Goal: Information Seeking & Learning: Learn about a topic

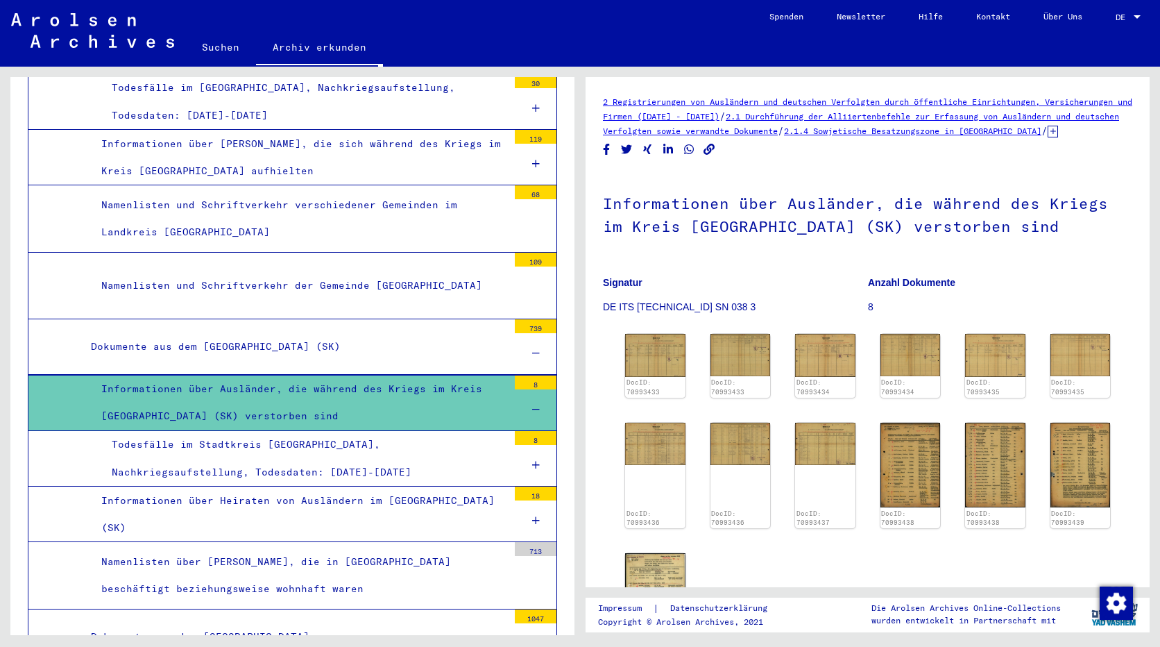
scroll to position [12965, 0]
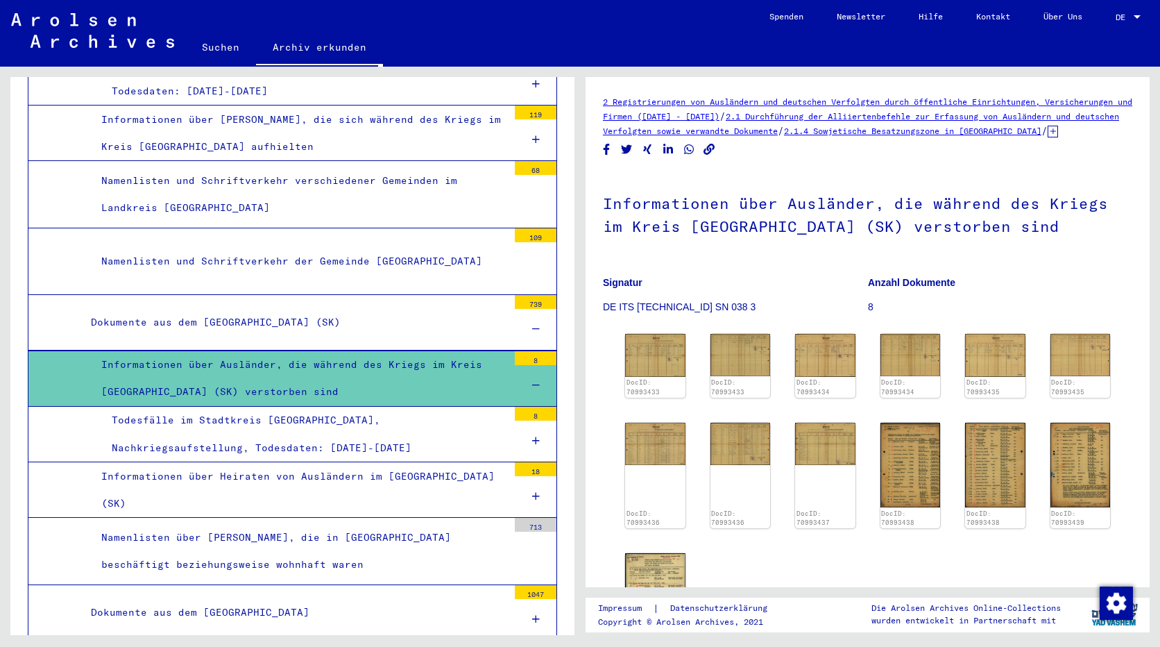
click at [355, 599] on div "Dokumente aus dem [GEOGRAPHIC_DATA]" at bounding box center [295, 612] width 428 height 27
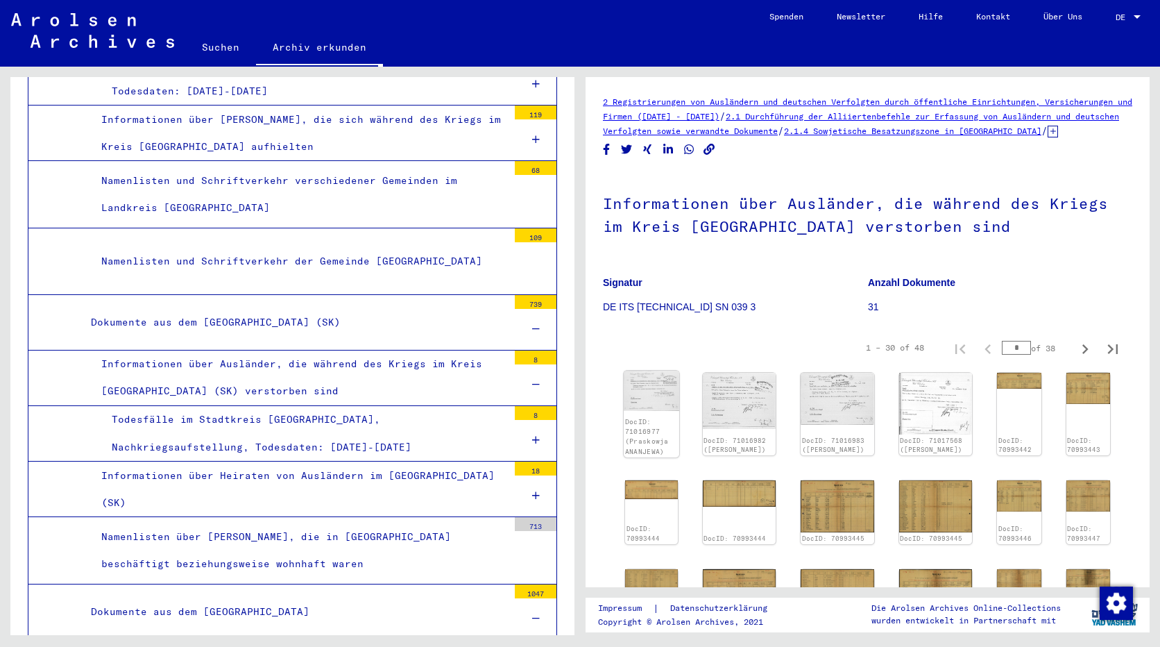
click at [670, 410] on img at bounding box center [651, 391] width 55 height 40
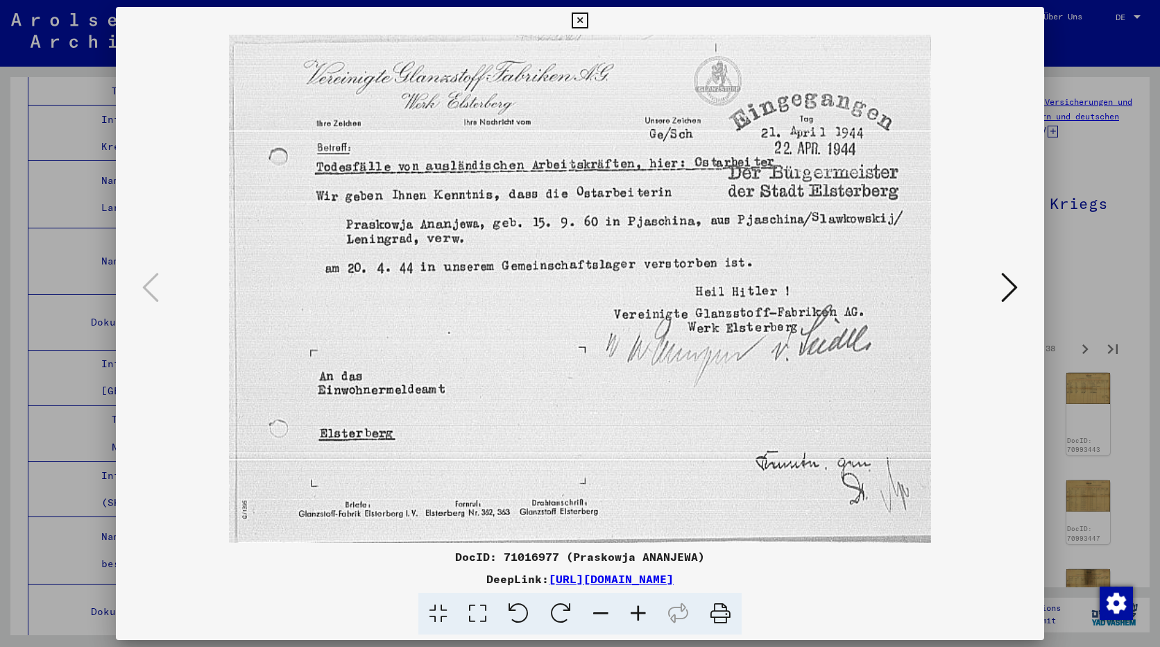
click at [1006, 284] on icon at bounding box center [1009, 287] width 17 height 33
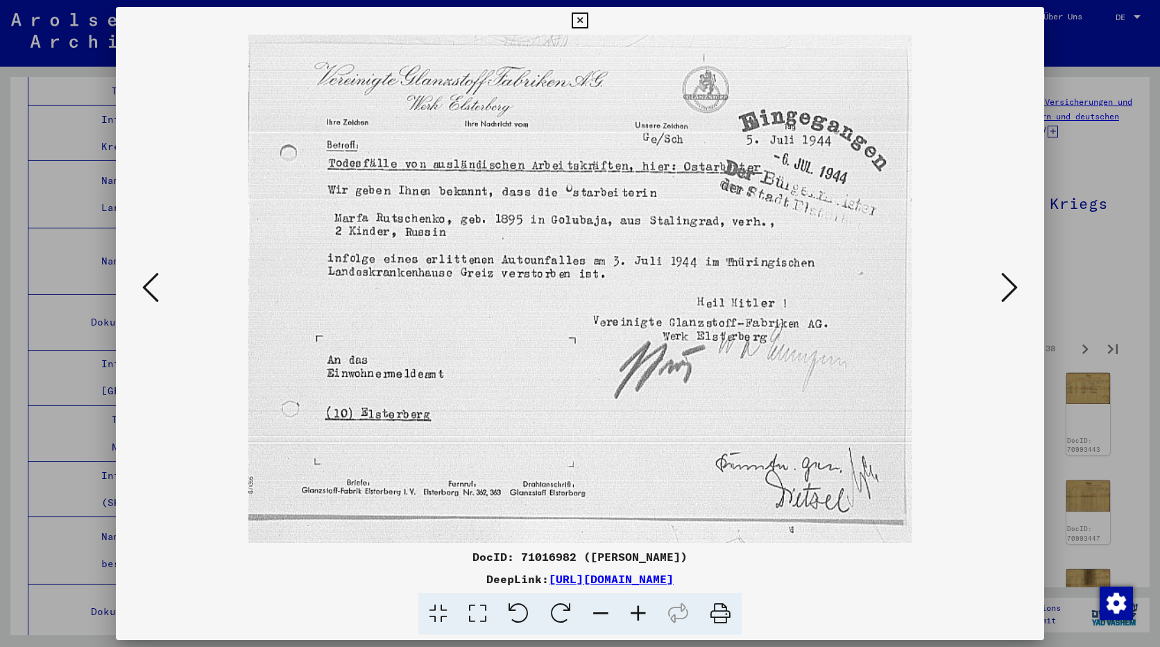
click at [1006, 284] on icon at bounding box center [1009, 287] width 17 height 33
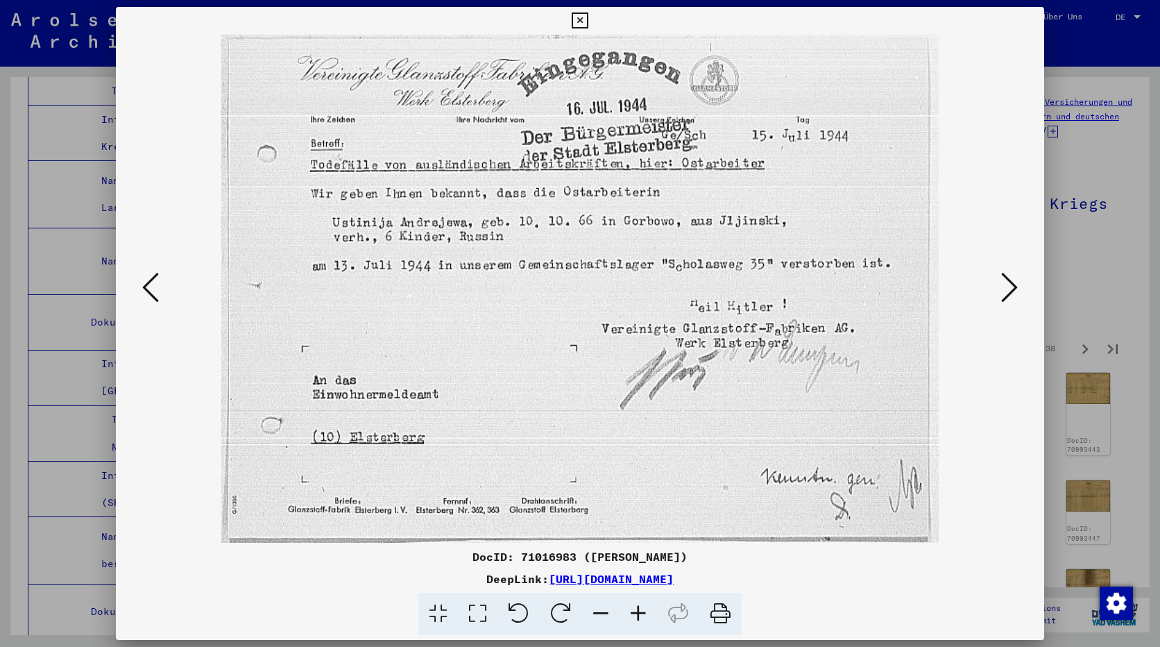
click at [1006, 284] on icon at bounding box center [1009, 287] width 17 height 33
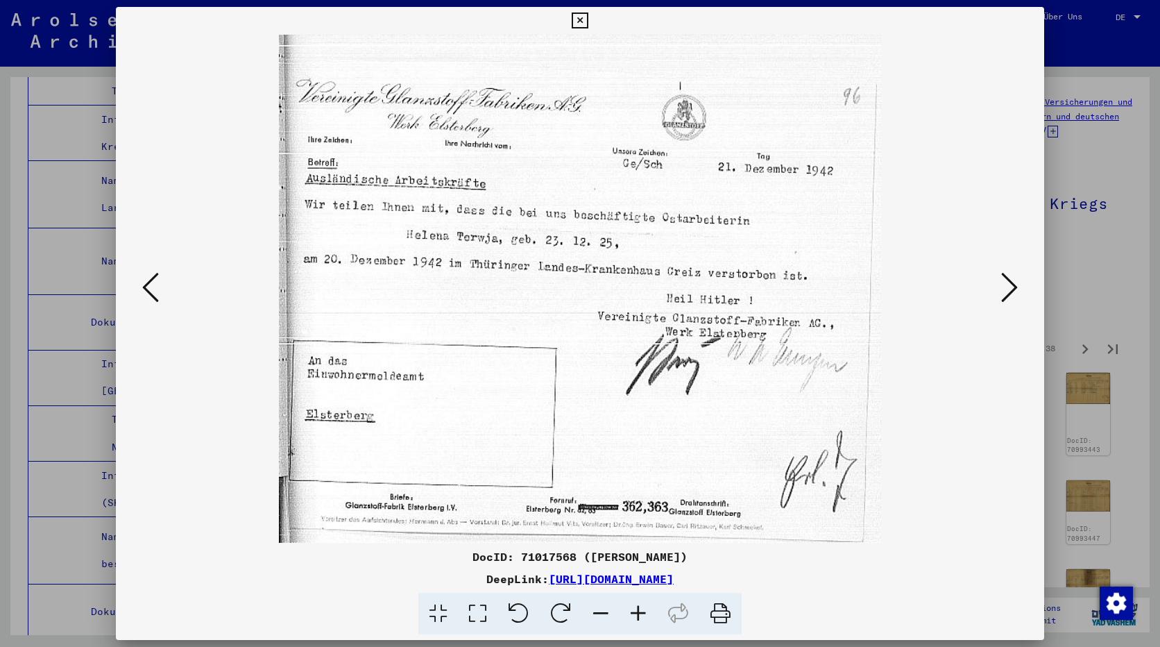
click at [1006, 284] on icon at bounding box center [1009, 287] width 17 height 33
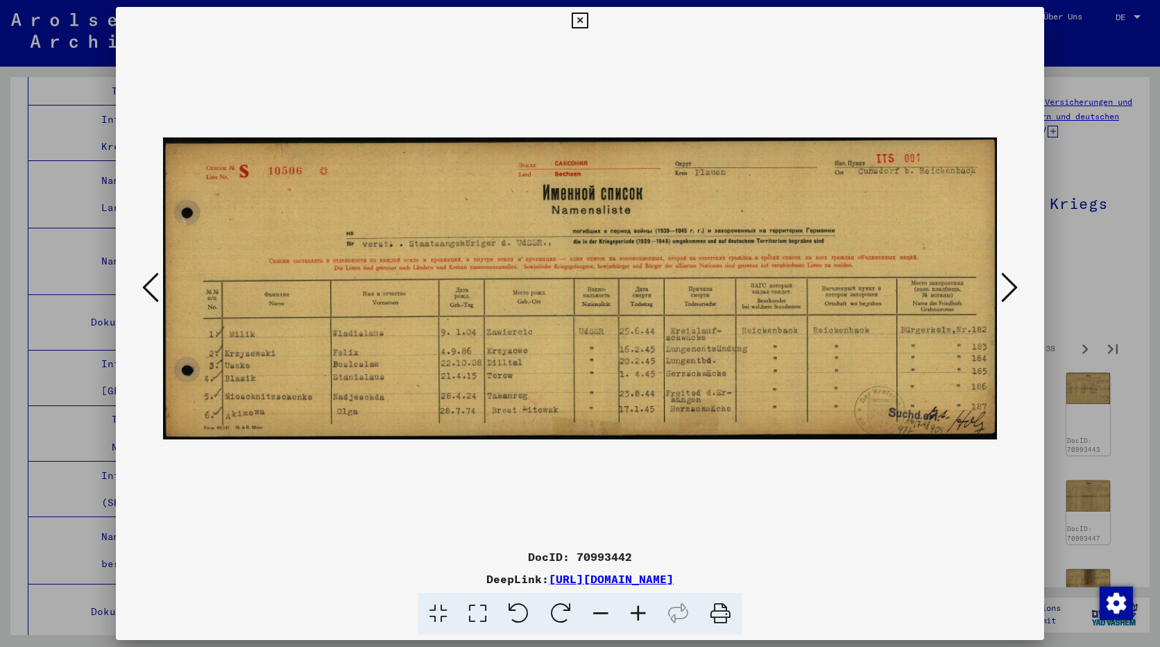
click at [1016, 283] on icon at bounding box center [1009, 287] width 17 height 33
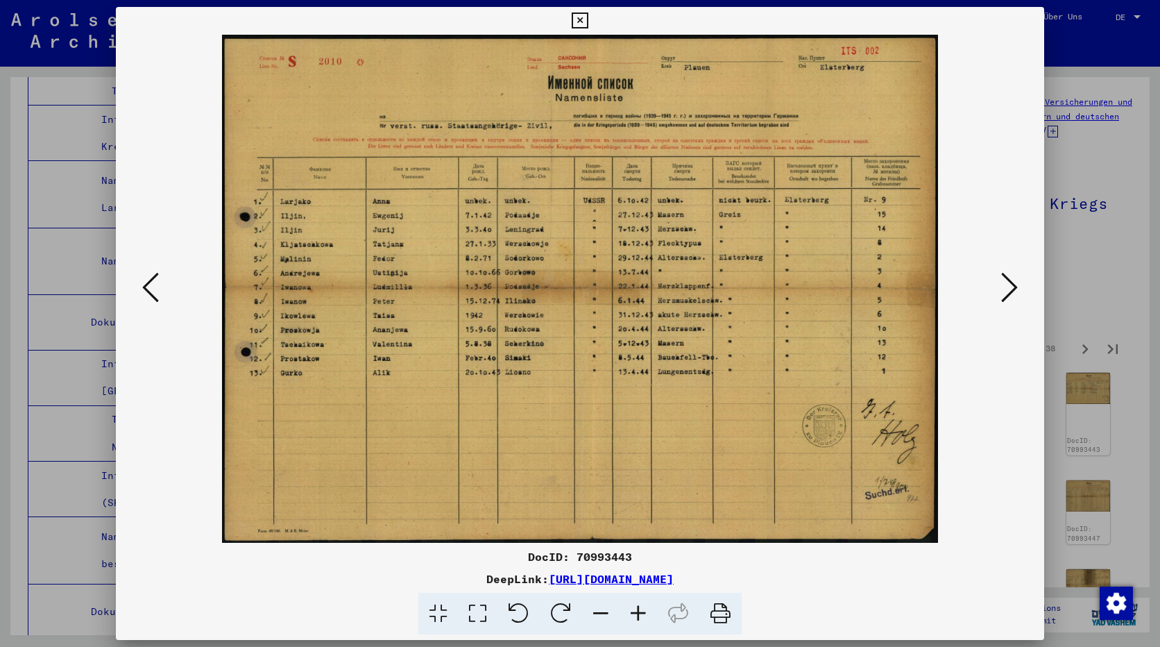
click at [1007, 283] on icon at bounding box center [1009, 287] width 17 height 33
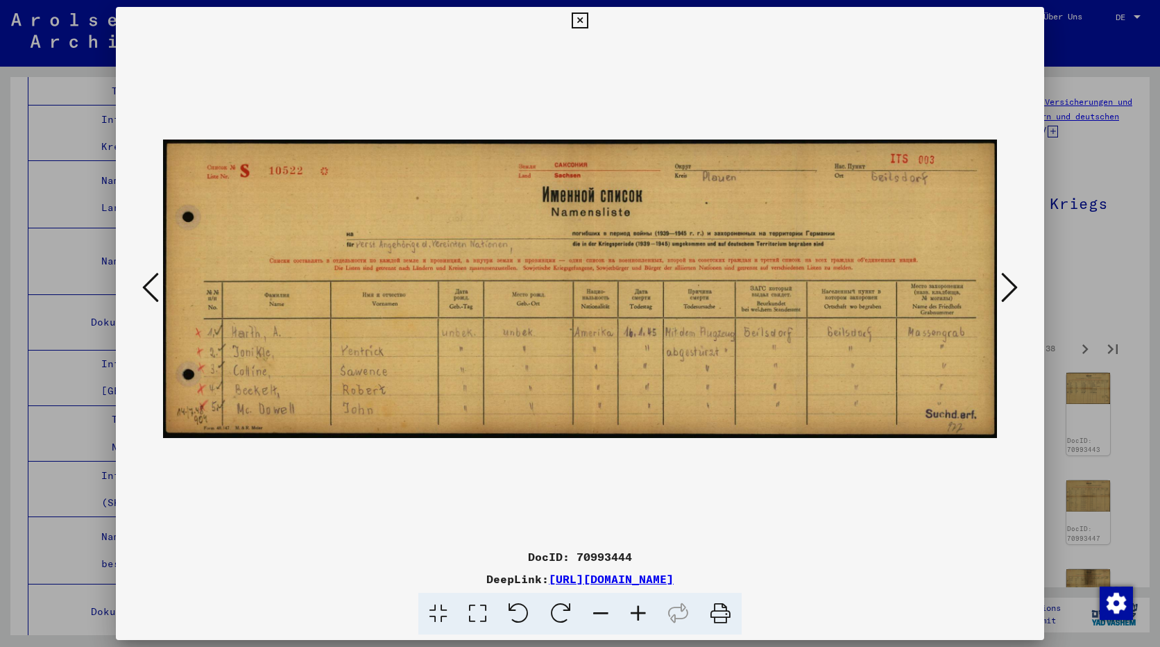
click at [1007, 283] on icon at bounding box center [1009, 287] width 17 height 33
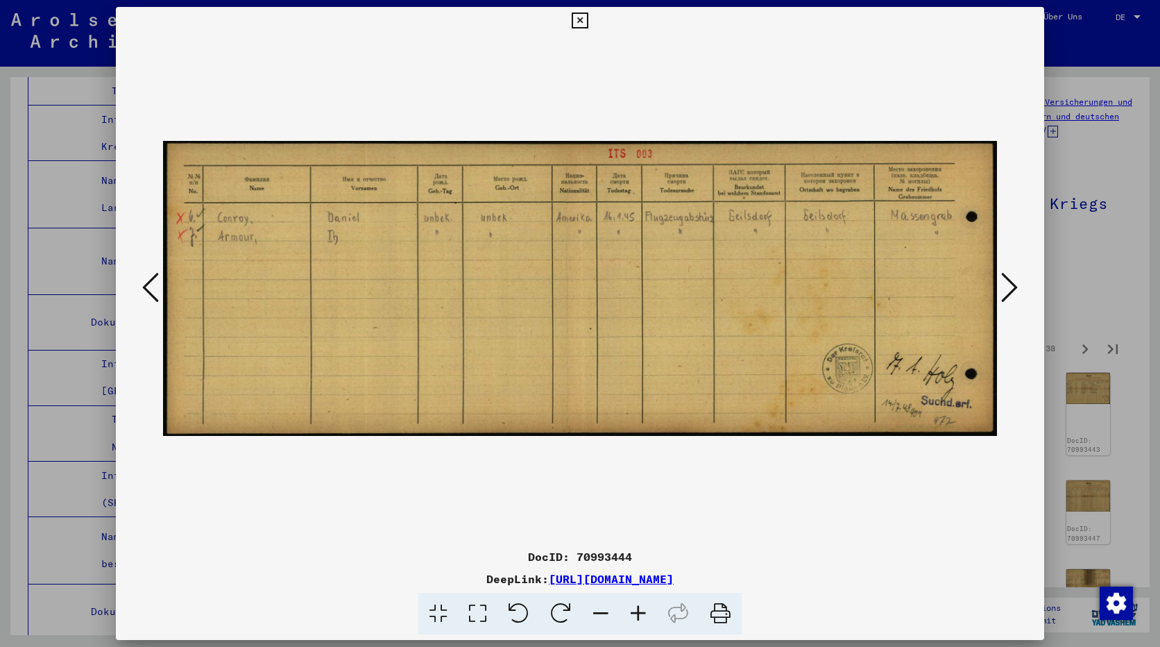
click at [1007, 283] on icon at bounding box center [1009, 287] width 17 height 33
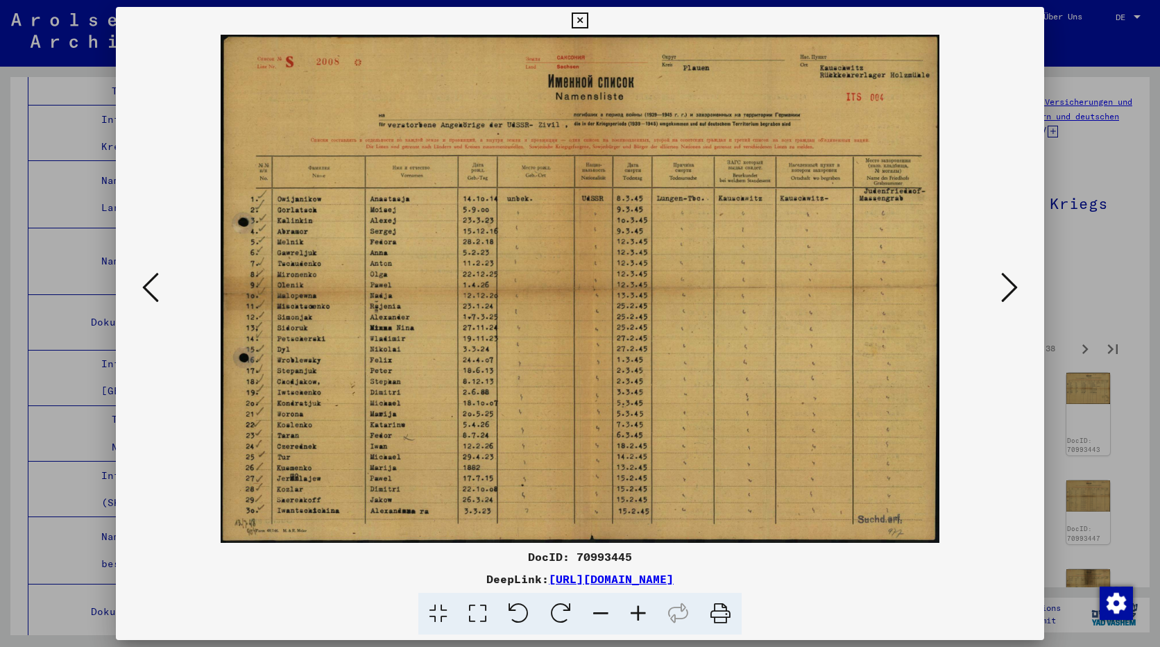
click at [1007, 283] on icon at bounding box center [1009, 287] width 17 height 33
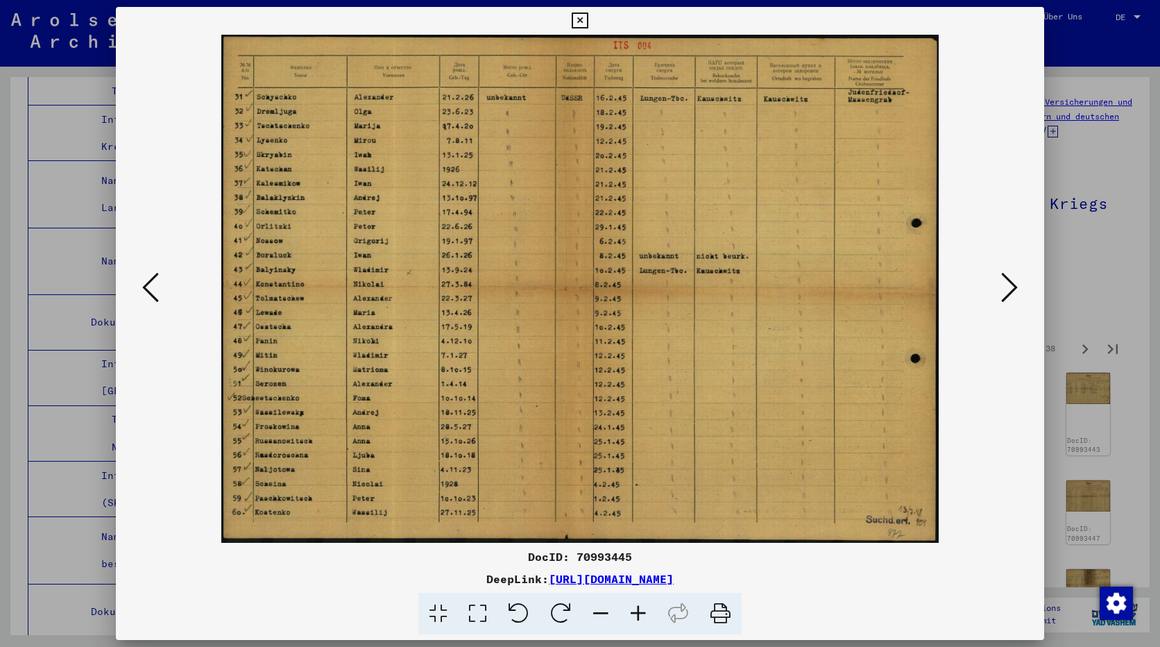
click at [1007, 283] on icon at bounding box center [1009, 287] width 17 height 33
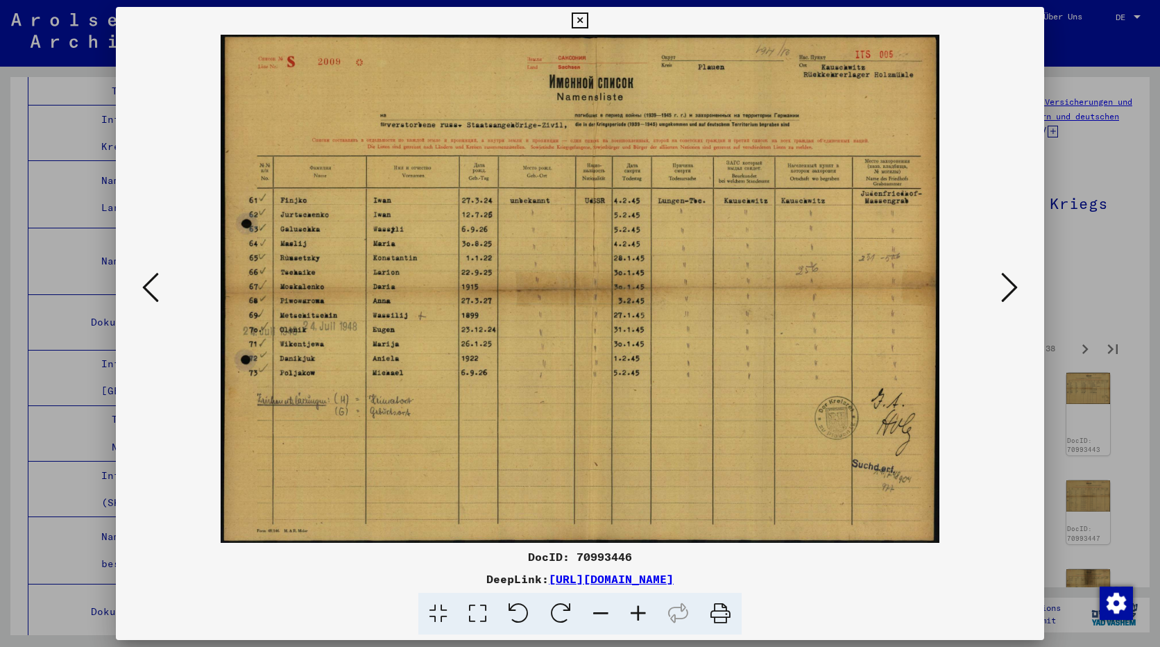
click at [1007, 283] on icon at bounding box center [1009, 287] width 17 height 33
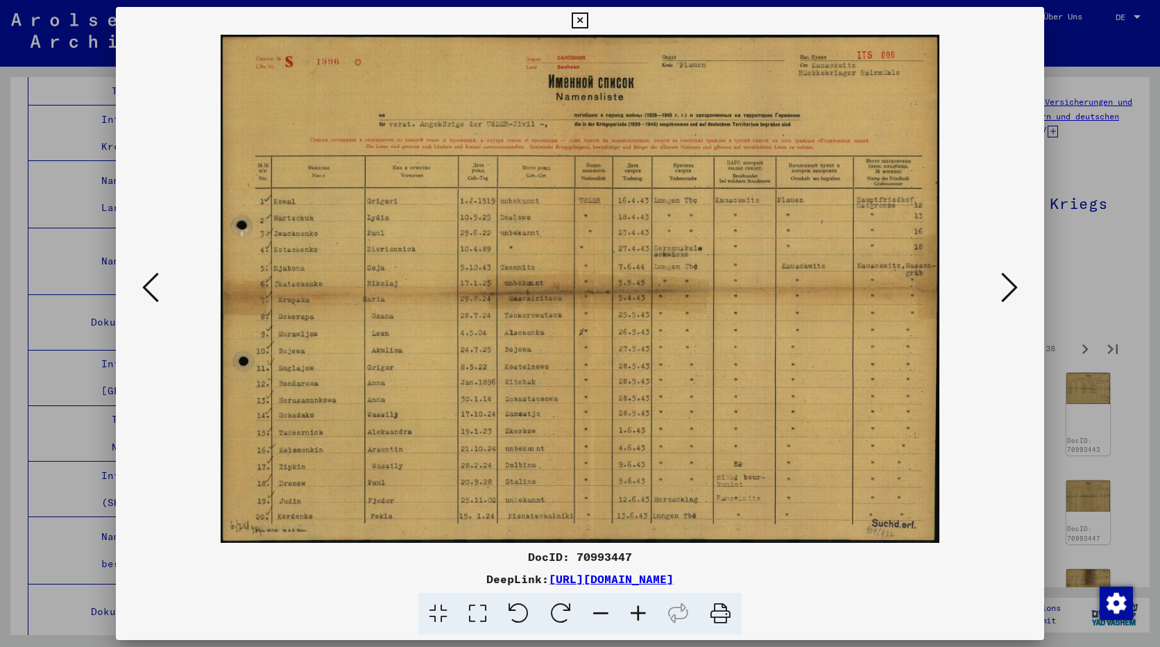
click at [1007, 282] on icon at bounding box center [1009, 287] width 17 height 33
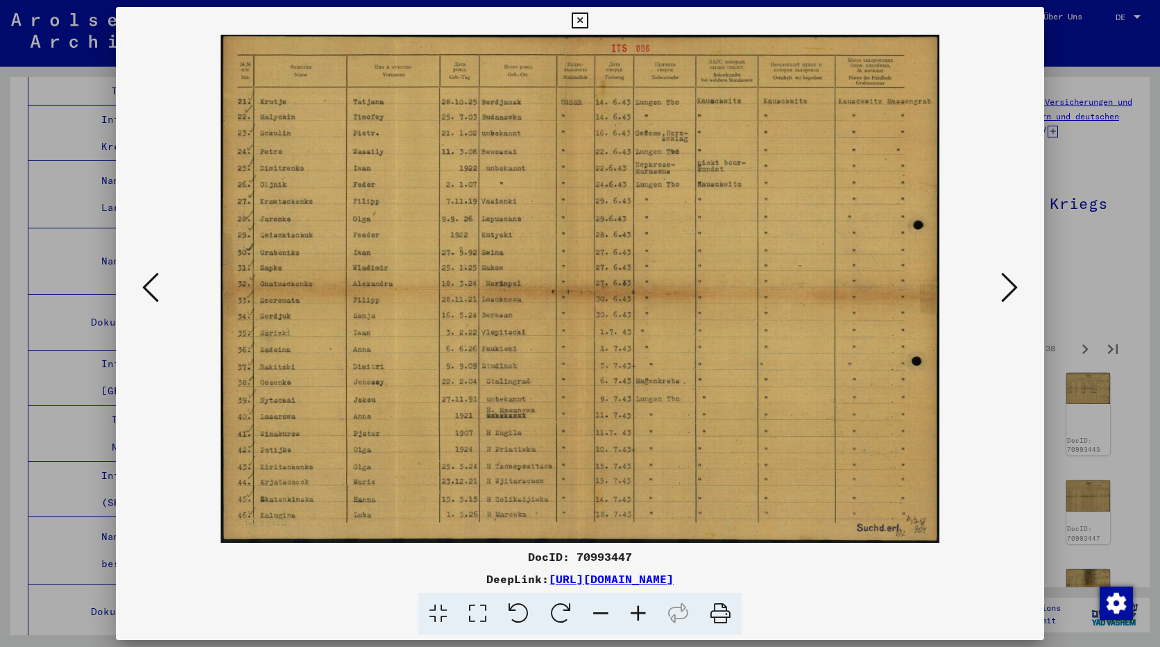
click at [1007, 282] on icon at bounding box center [1009, 287] width 17 height 33
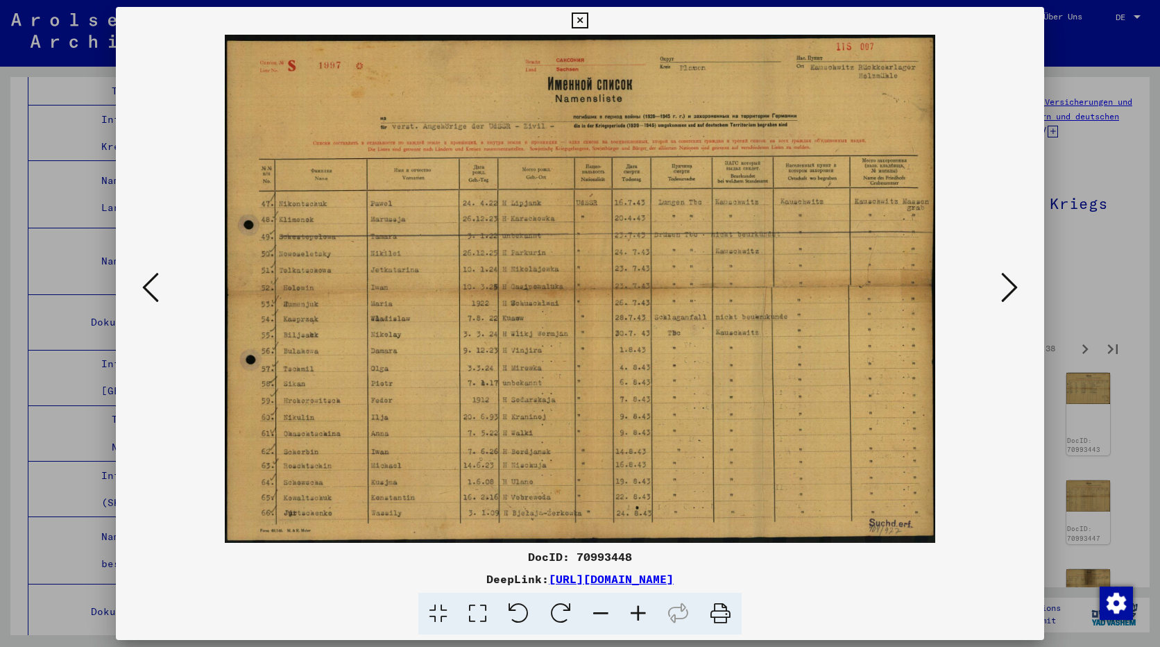
click at [1006, 282] on icon at bounding box center [1009, 287] width 17 height 33
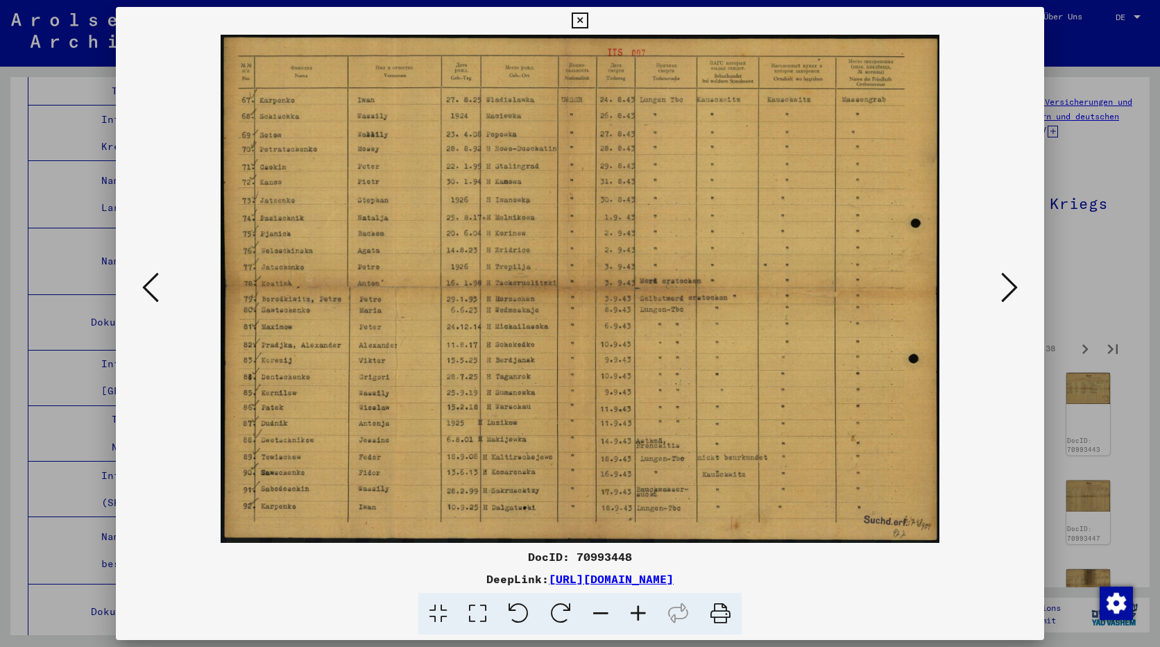
click at [1006, 282] on icon at bounding box center [1009, 287] width 17 height 33
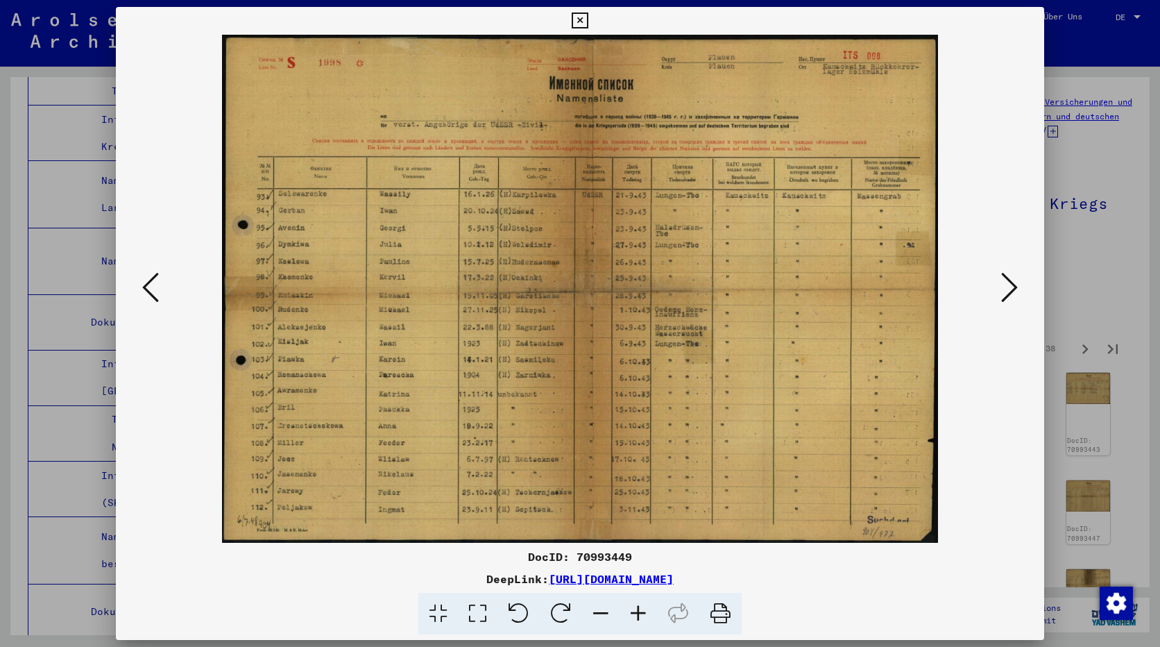
click at [1006, 277] on icon at bounding box center [1009, 287] width 17 height 33
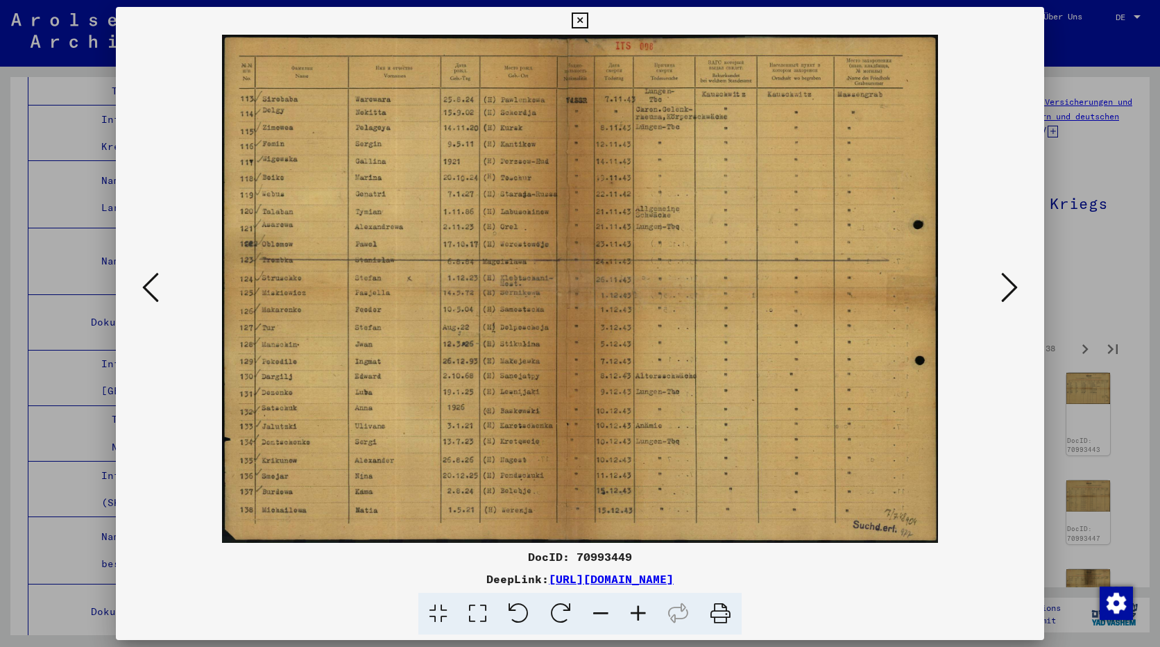
click at [1006, 277] on icon at bounding box center [1009, 287] width 17 height 33
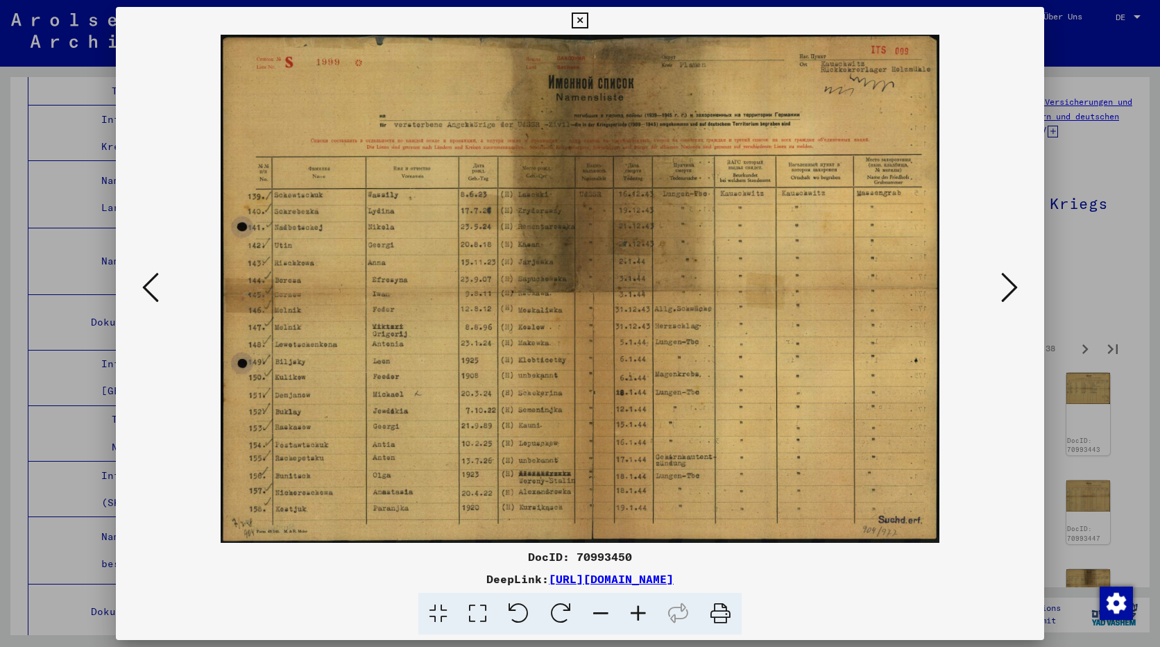
click at [1006, 277] on icon at bounding box center [1009, 287] width 17 height 33
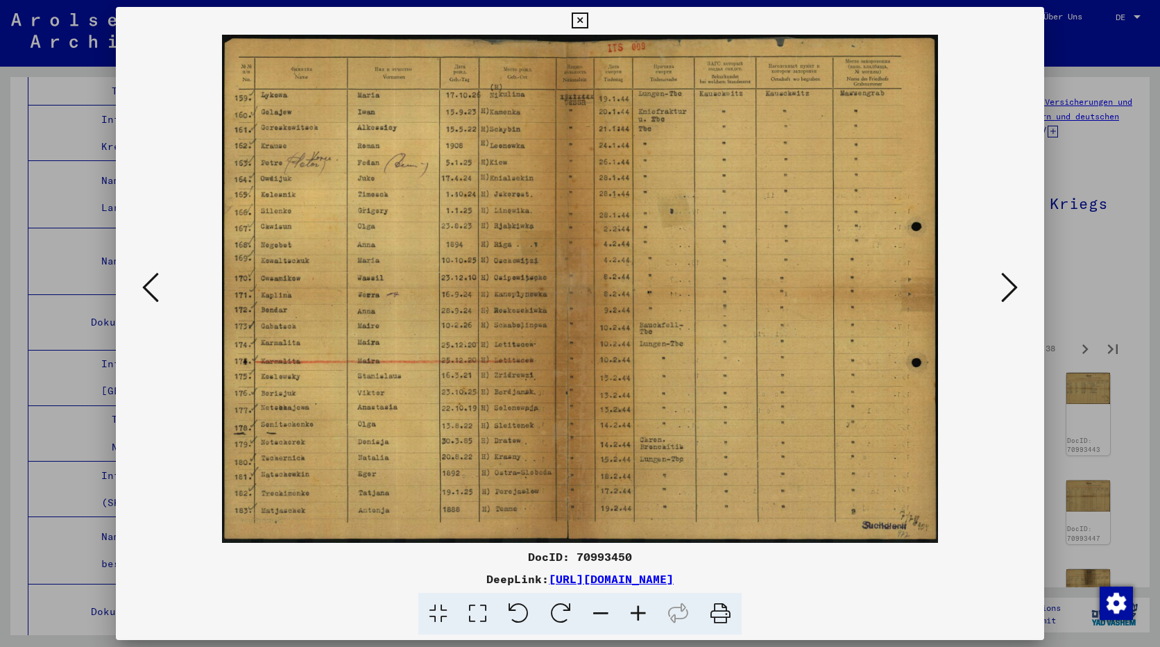
click at [1006, 277] on icon at bounding box center [1009, 287] width 17 height 33
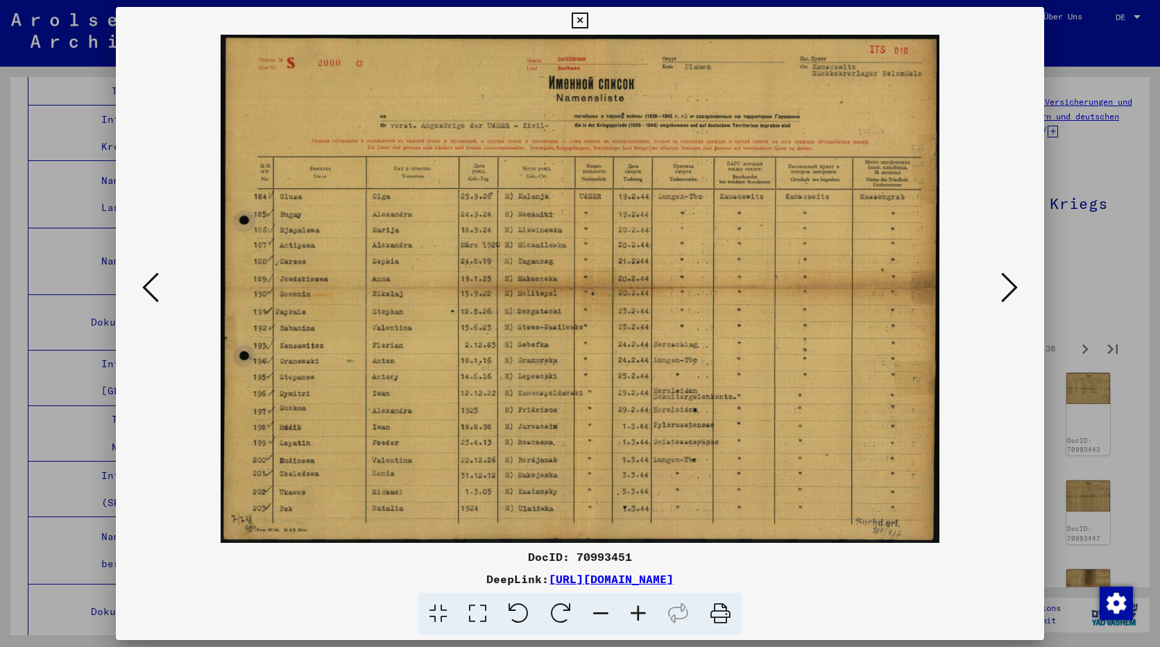
click at [1006, 277] on icon at bounding box center [1009, 287] width 17 height 33
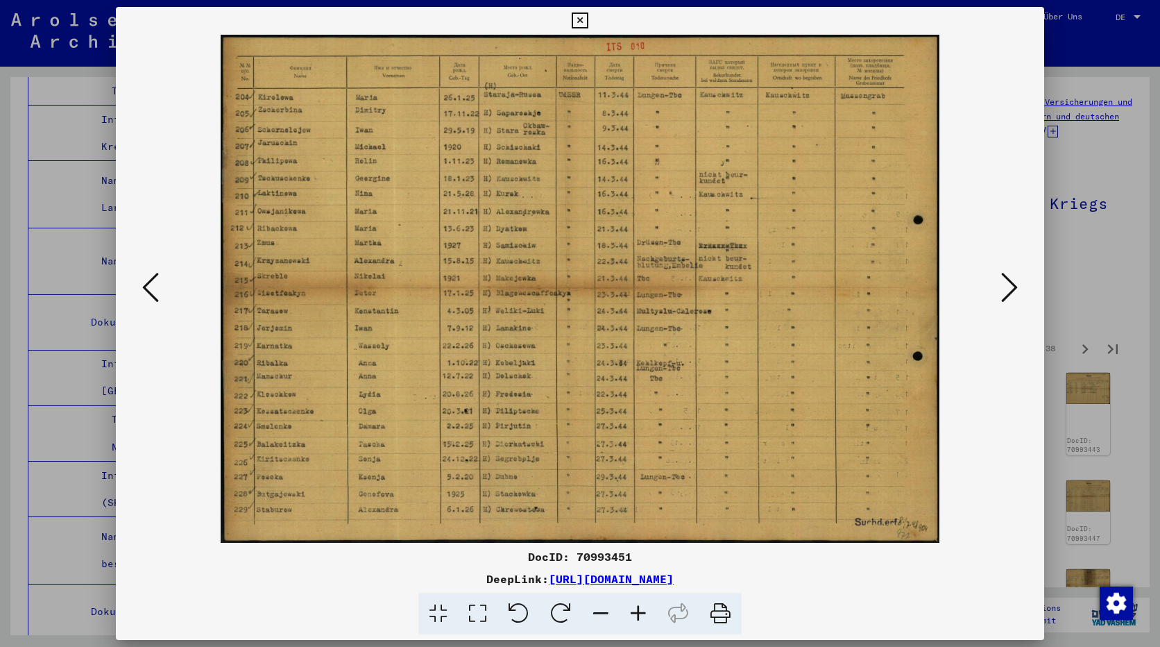
click at [1006, 277] on icon at bounding box center [1009, 287] width 17 height 33
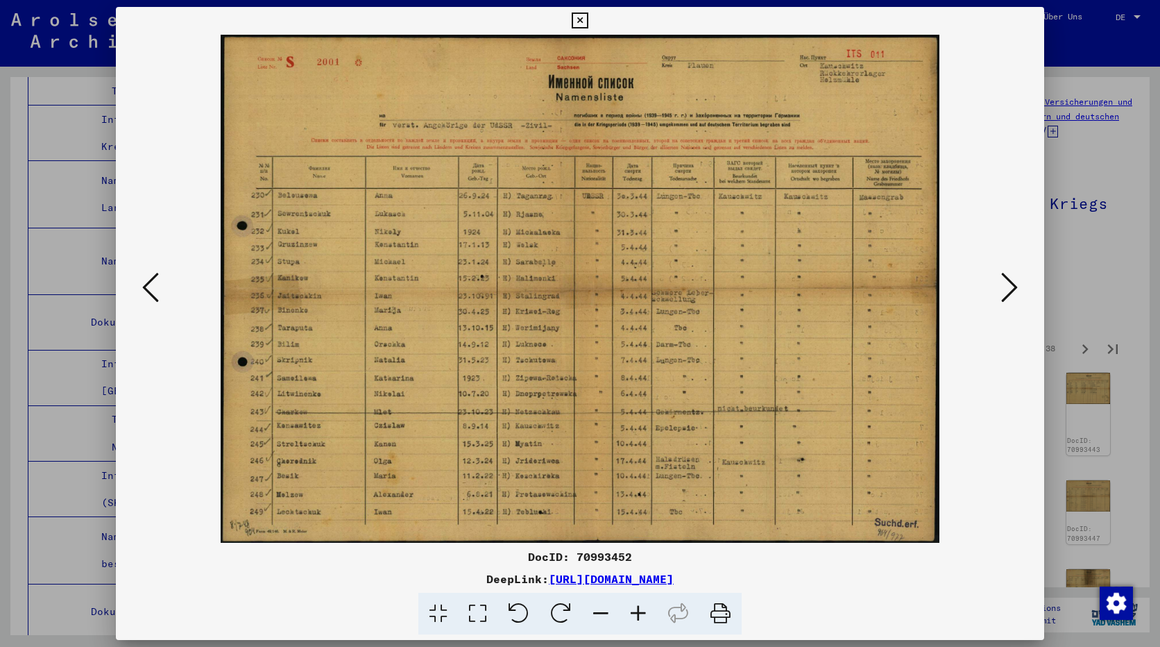
click at [1006, 277] on icon at bounding box center [1009, 287] width 17 height 33
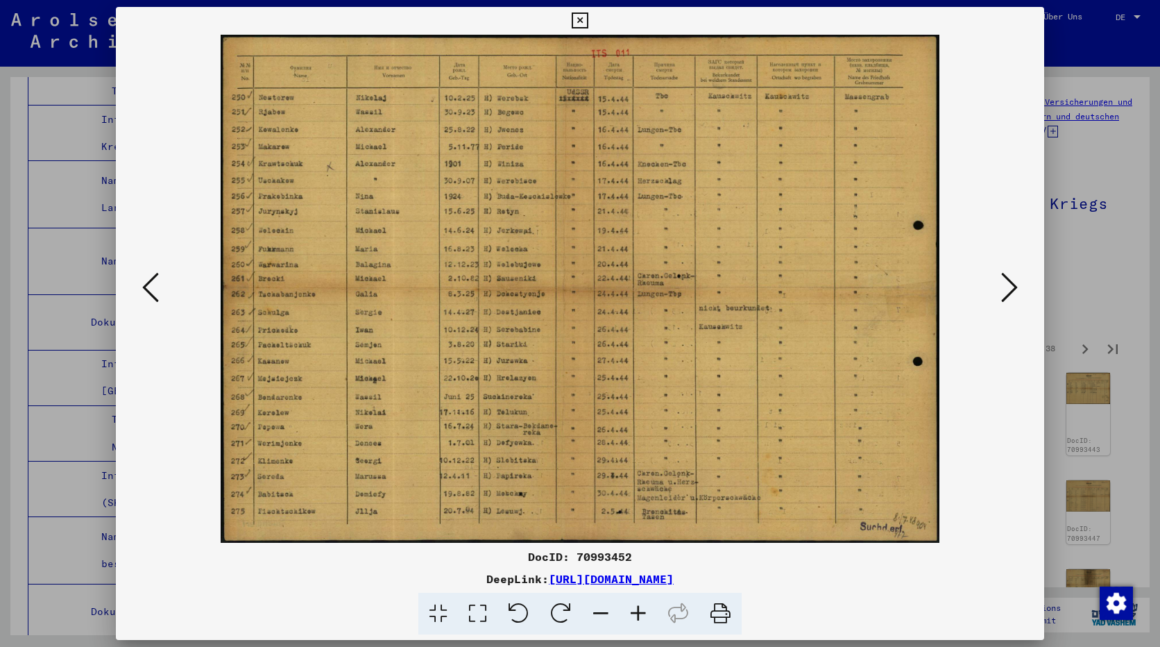
click at [1006, 277] on icon at bounding box center [1009, 287] width 17 height 33
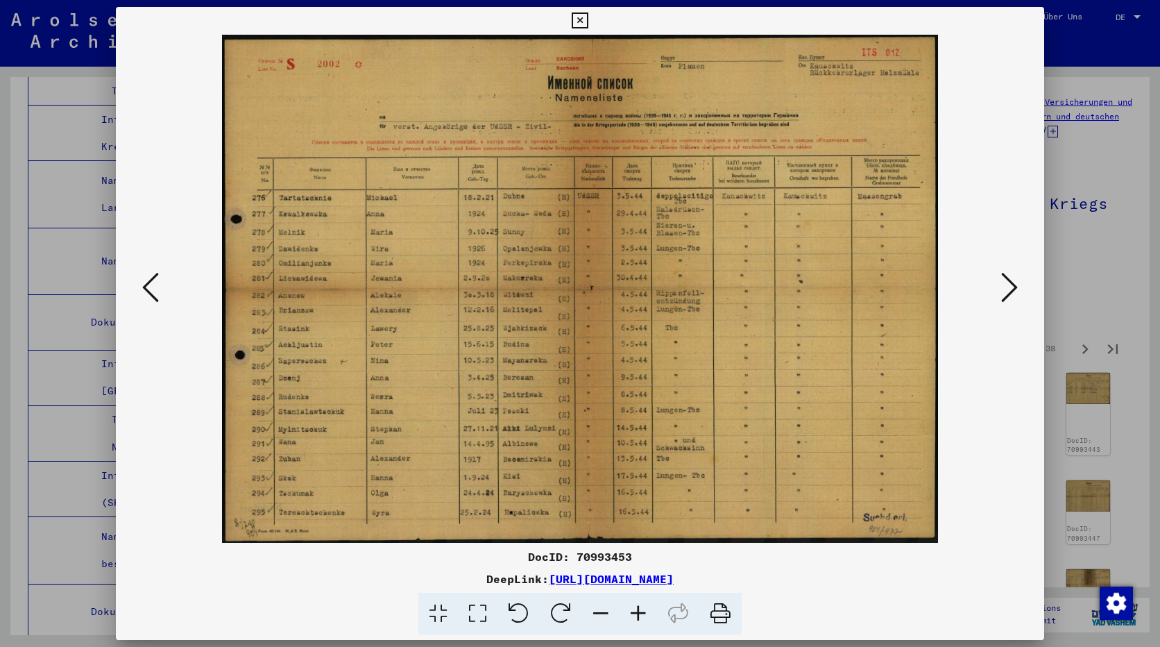
click at [1006, 277] on icon at bounding box center [1009, 287] width 17 height 33
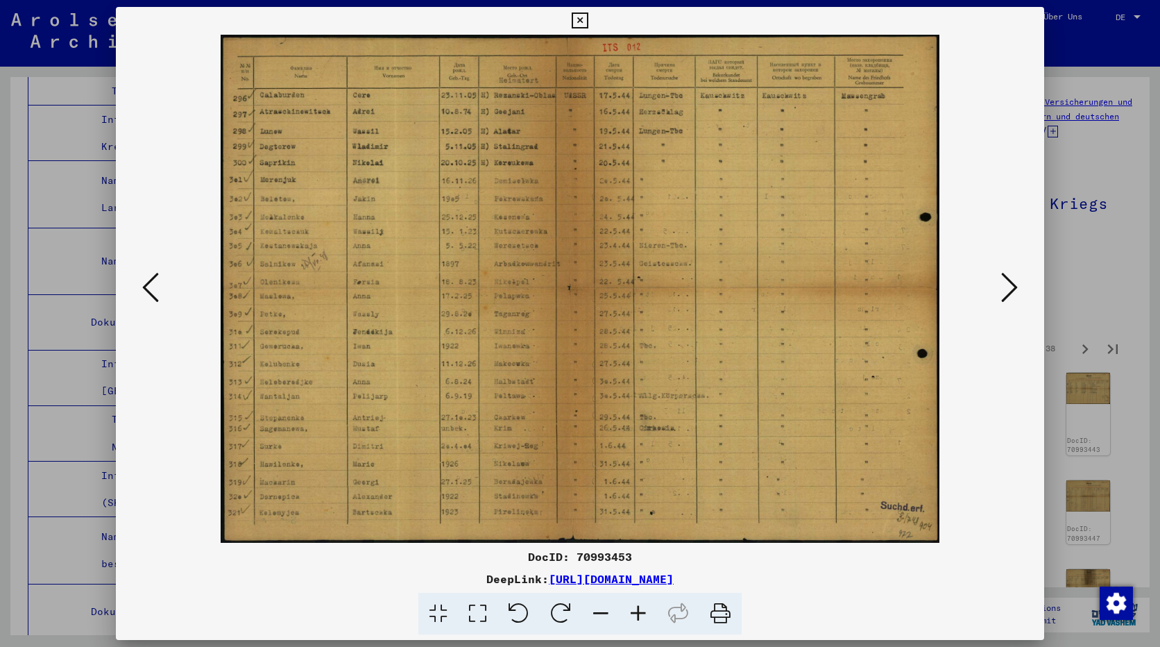
click at [1006, 277] on icon at bounding box center [1009, 287] width 17 height 33
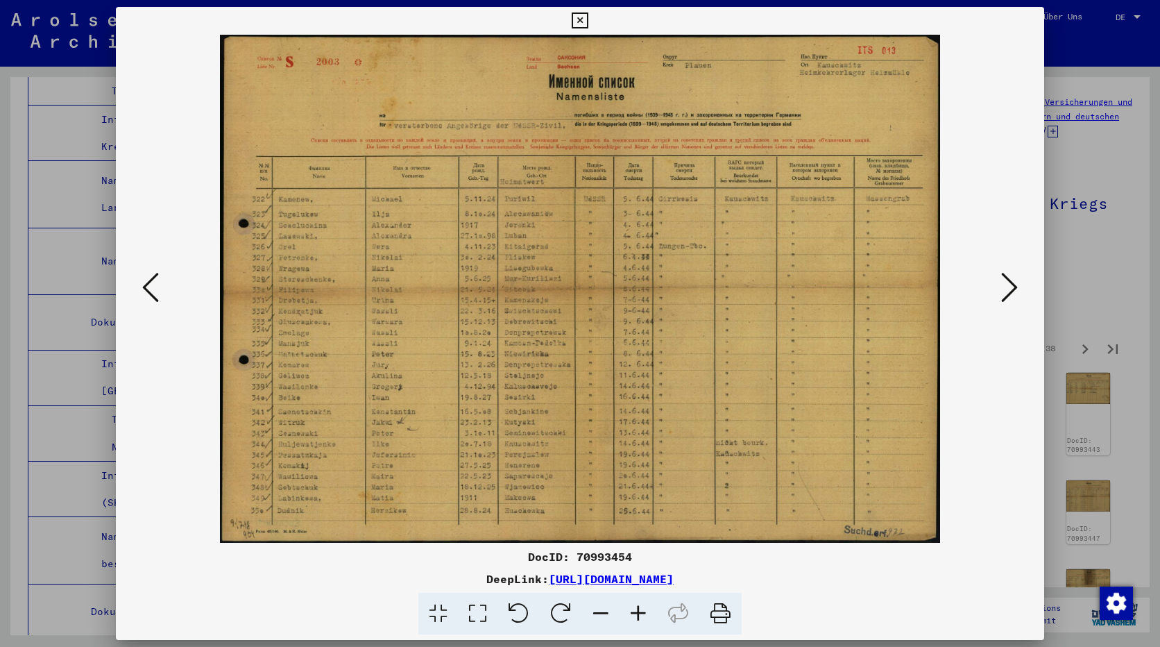
click at [1006, 277] on icon at bounding box center [1009, 287] width 17 height 33
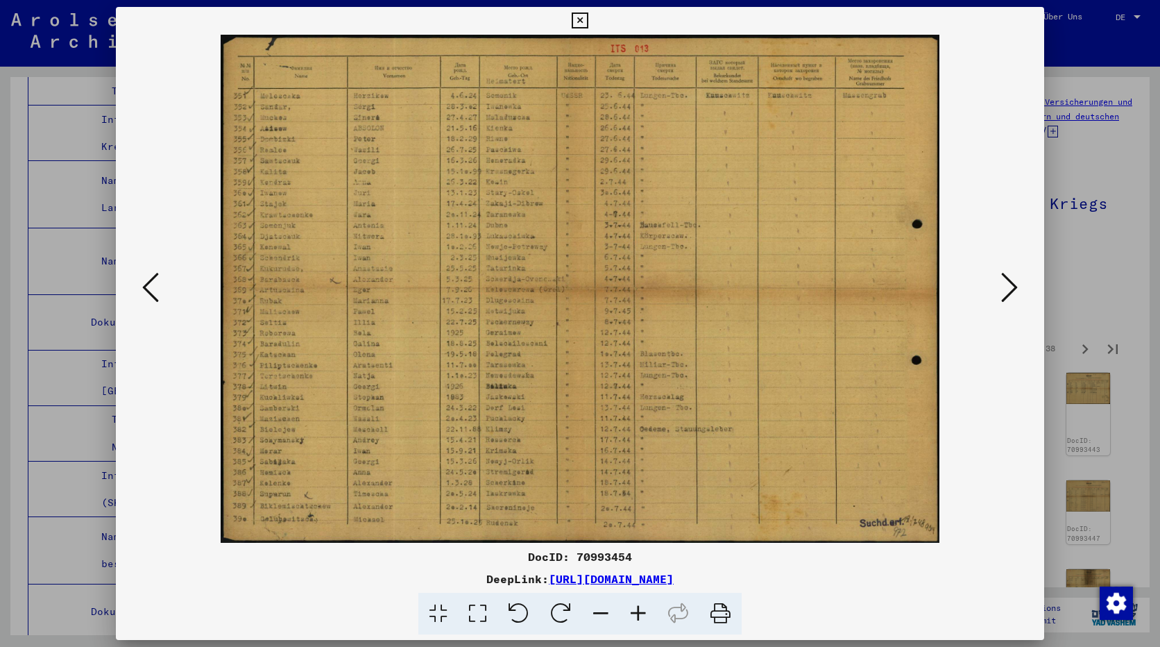
click at [1006, 277] on icon at bounding box center [1009, 287] width 17 height 33
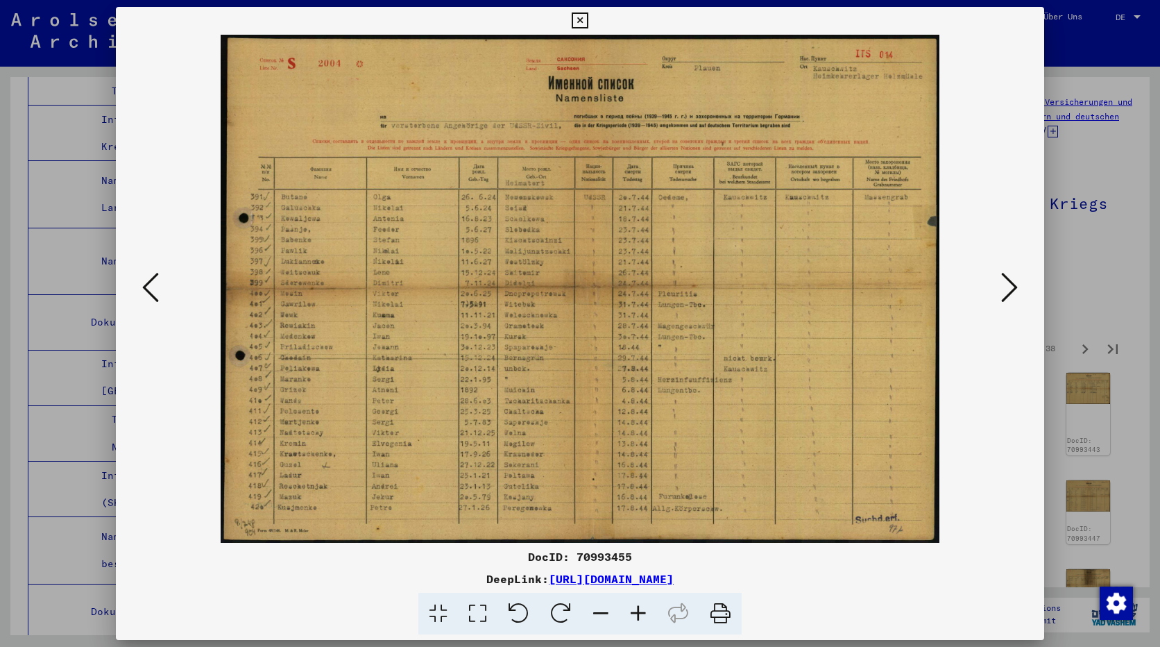
click at [1006, 277] on icon at bounding box center [1009, 287] width 17 height 33
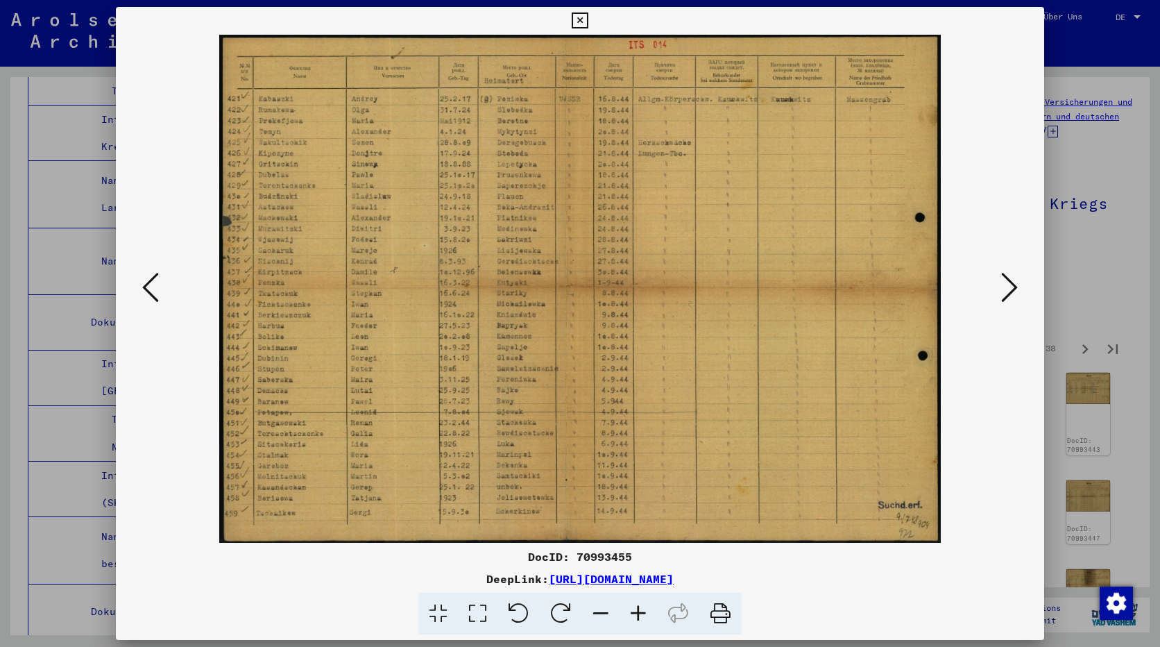
click at [1006, 277] on icon at bounding box center [1009, 287] width 17 height 33
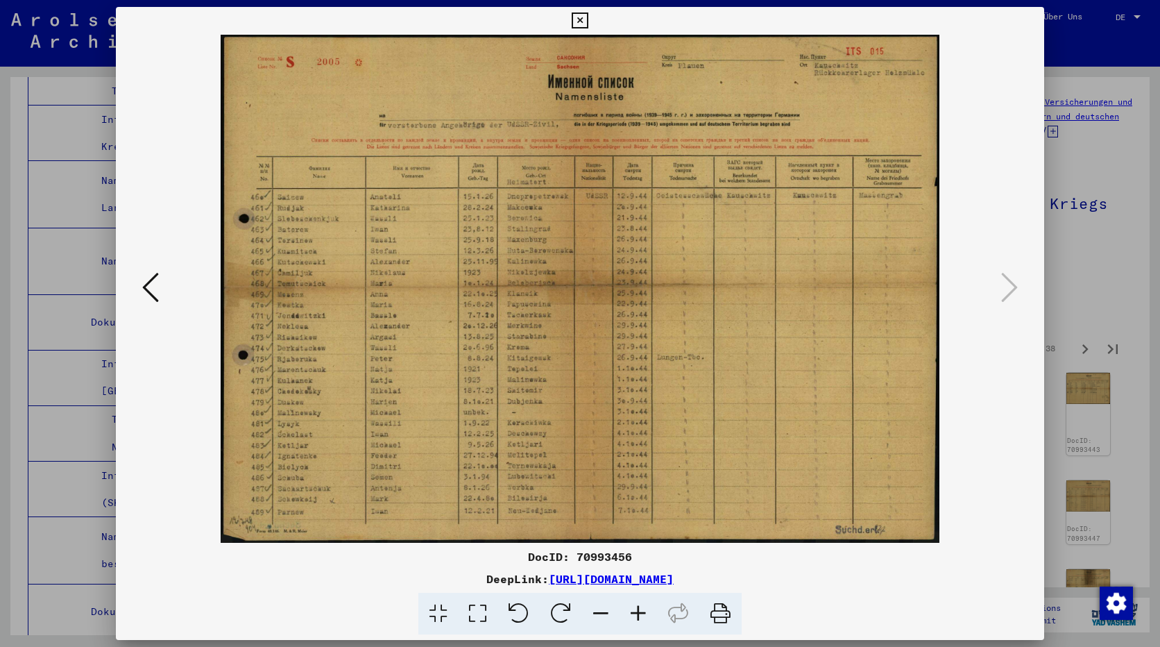
click at [1083, 269] on div at bounding box center [580, 323] width 1160 height 647
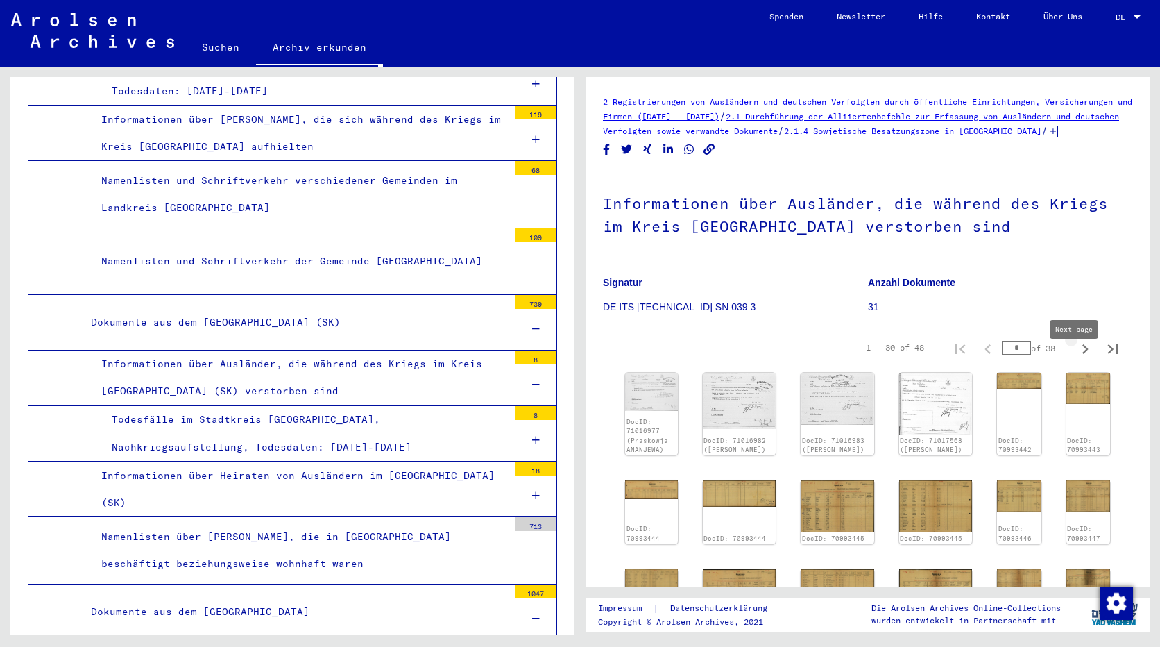
click at [1076, 359] on icon "Next page" at bounding box center [1085, 348] width 19 height 19
type input "*"
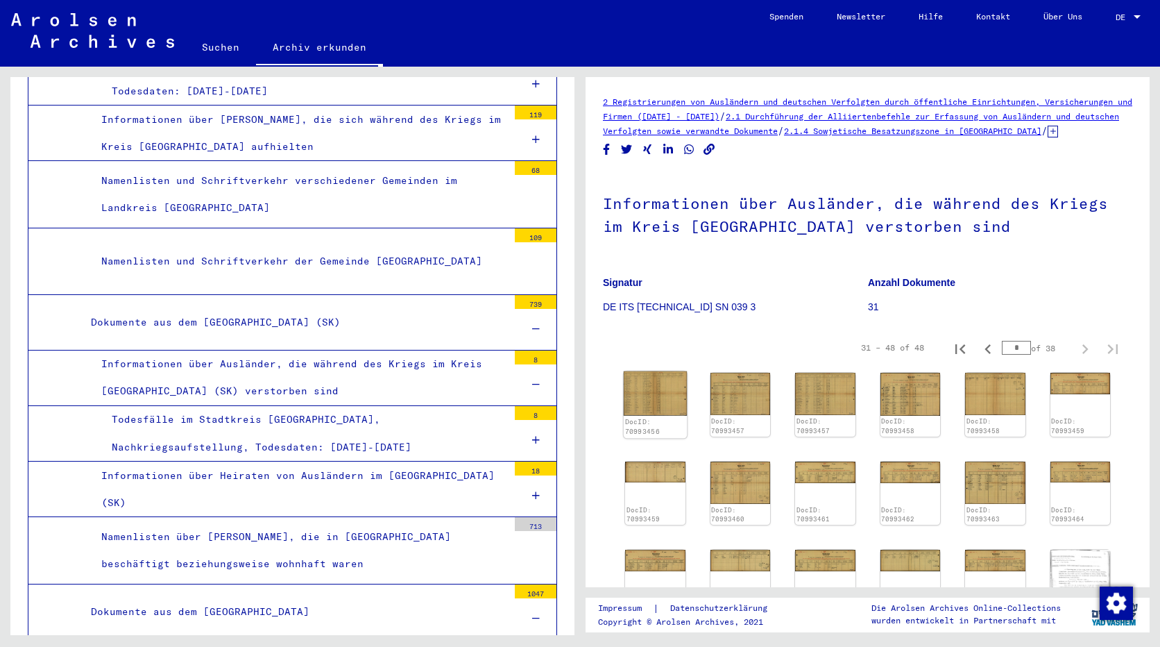
click at [657, 416] on img at bounding box center [655, 393] width 63 height 44
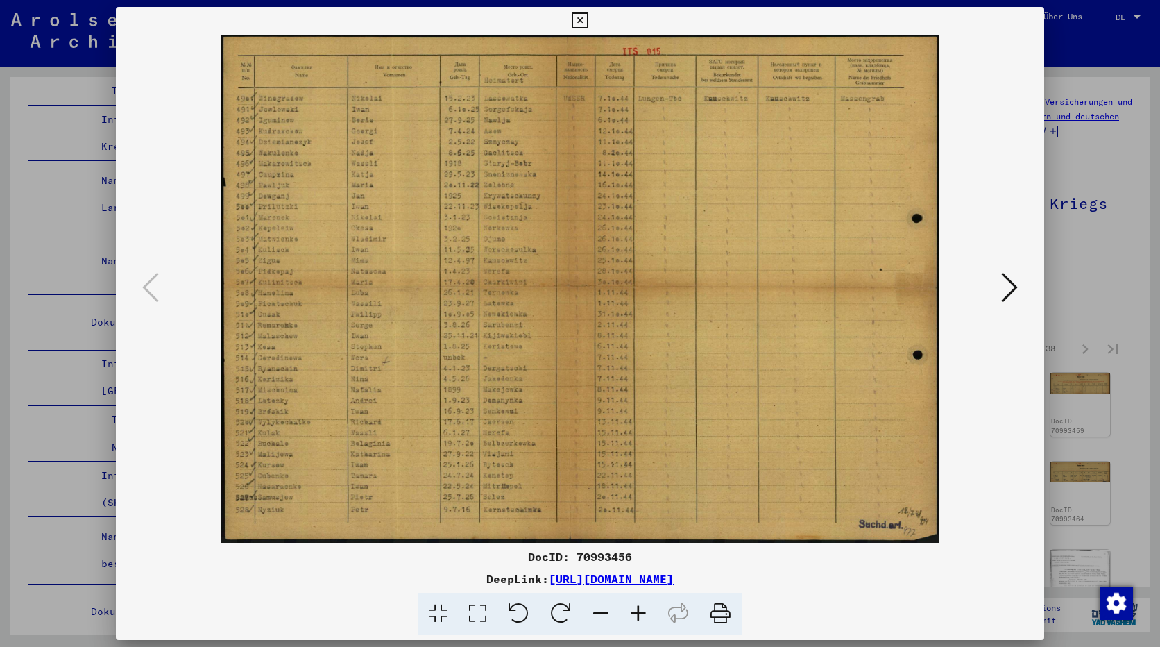
click at [1011, 286] on icon at bounding box center [1009, 287] width 17 height 33
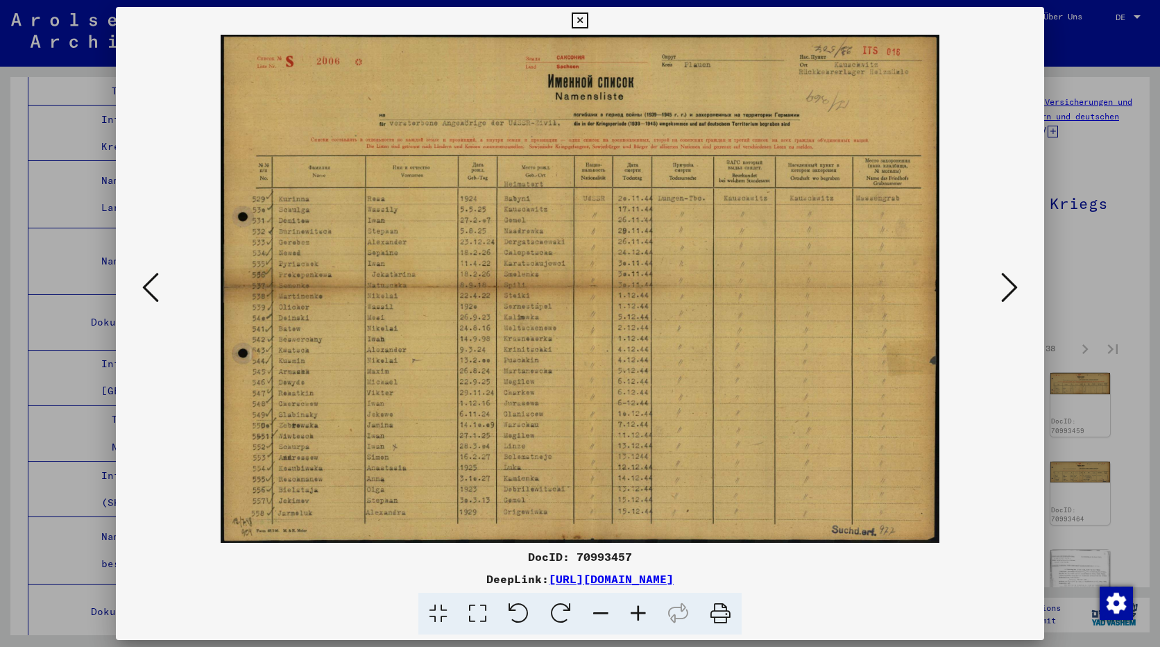
click at [1011, 286] on icon at bounding box center [1009, 287] width 17 height 33
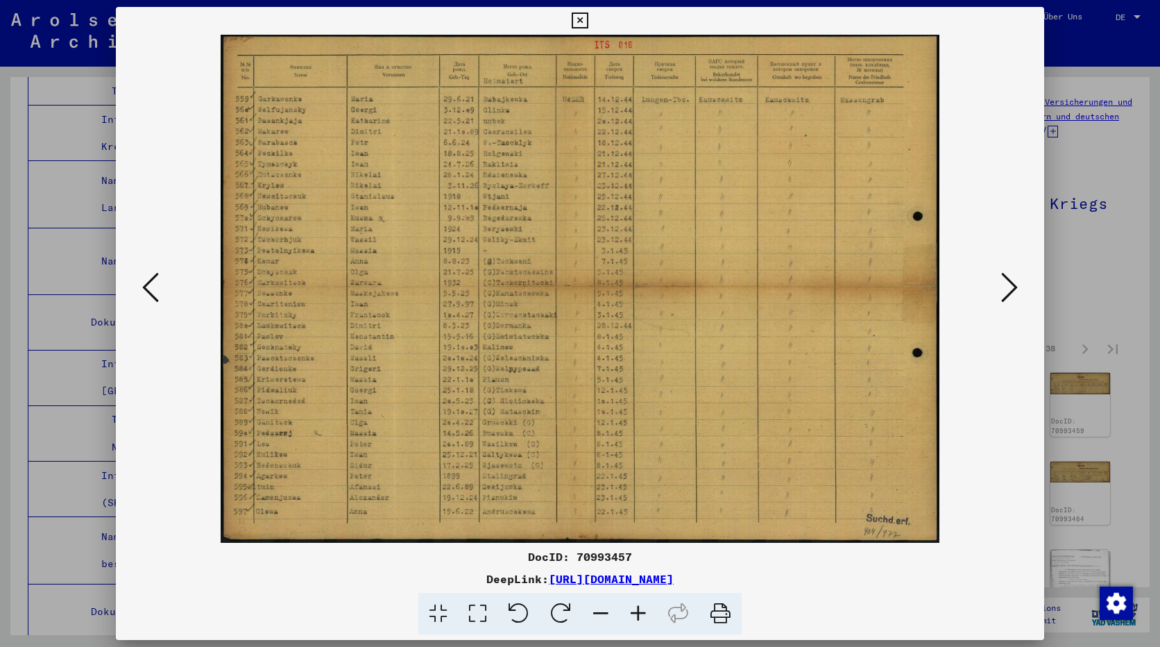
click at [1011, 286] on icon at bounding box center [1009, 287] width 17 height 33
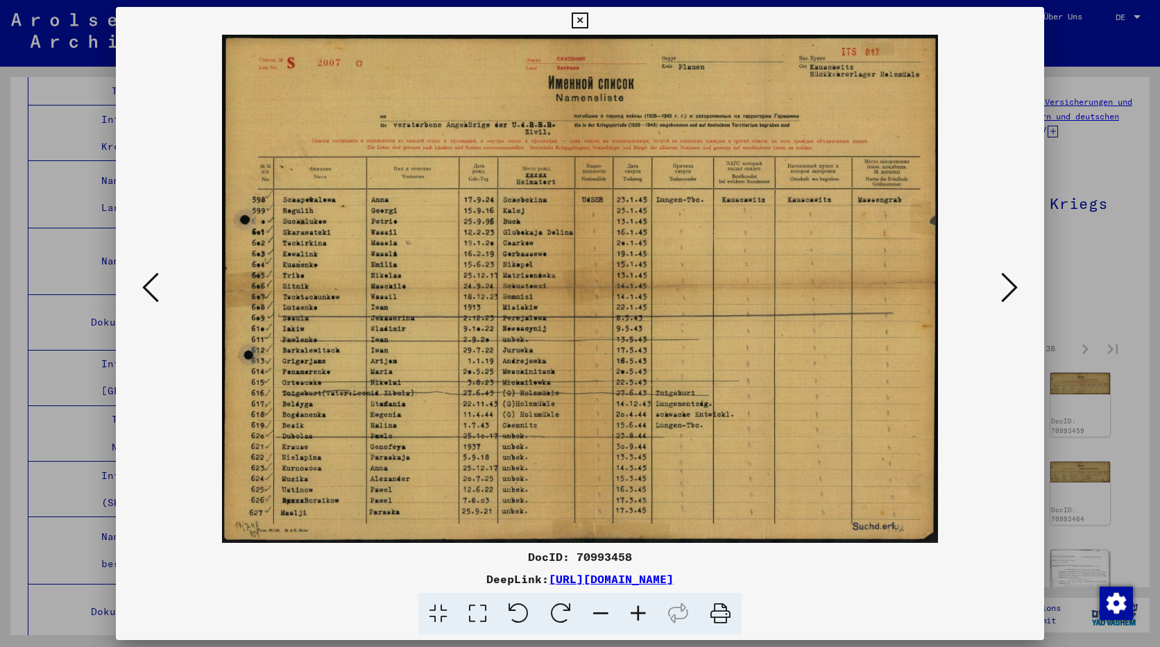
click at [1009, 287] on icon at bounding box center [1009, 287] width 17 height 33
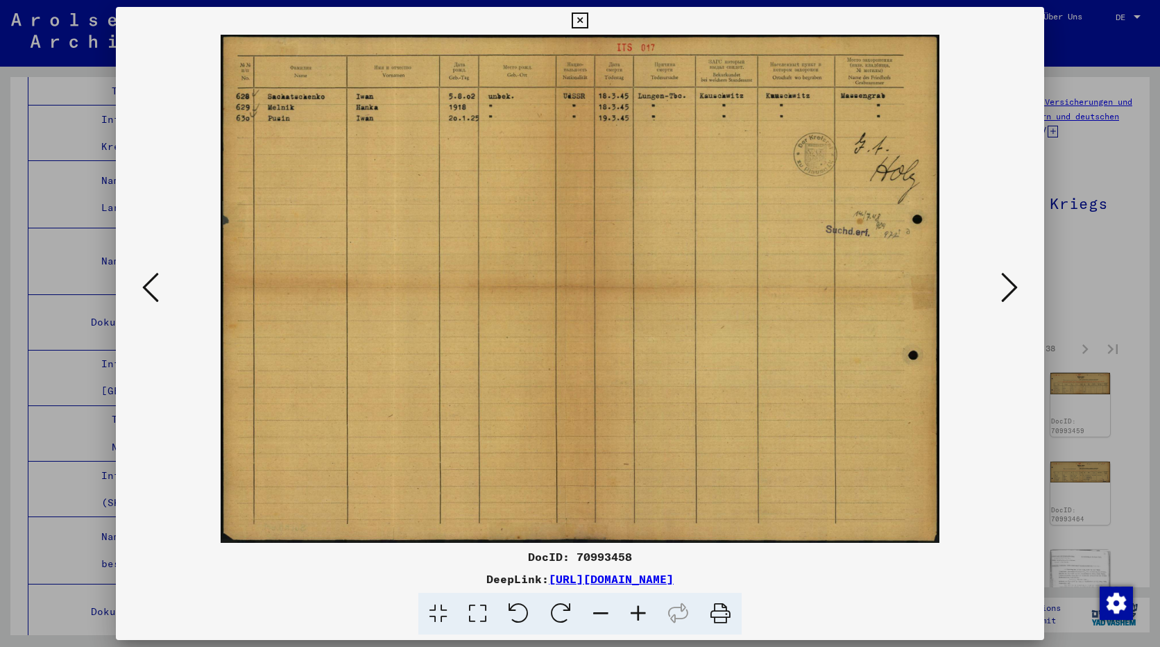
click at [154, 288] on icon at bounding box center [150, 287] width 17 height 33
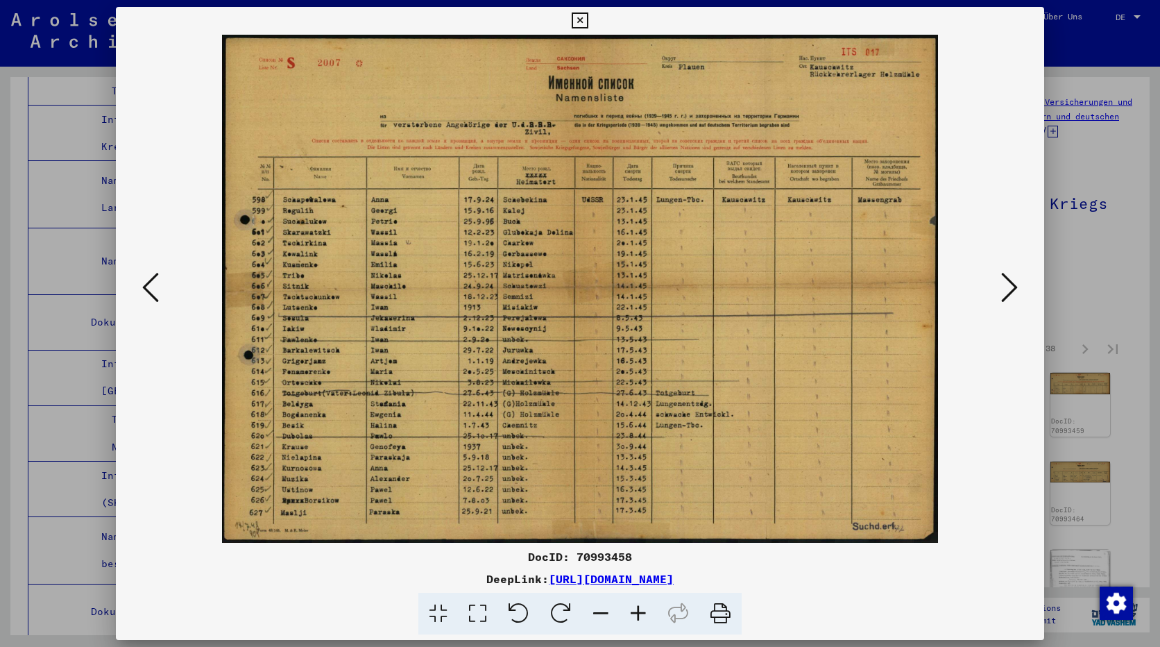
click at [1009, 282] on icon at bounding box center [1009, 287] width 17 height 33
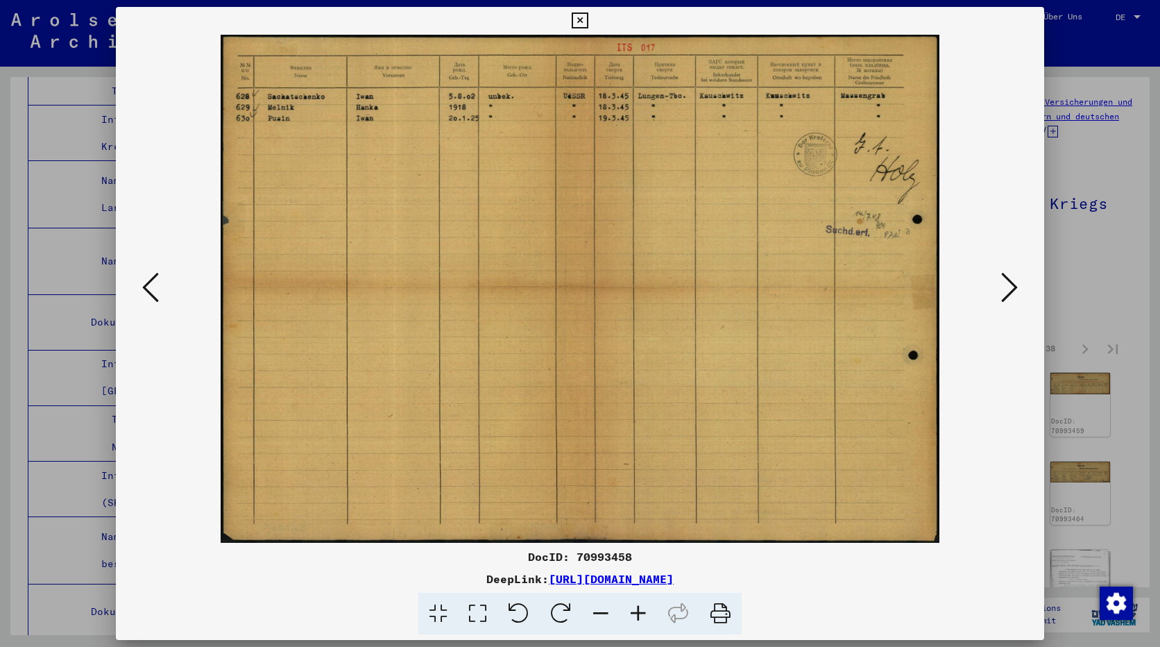
click at [1009, 282] on icon at bounding box center [1009, 287] width 17 height 33
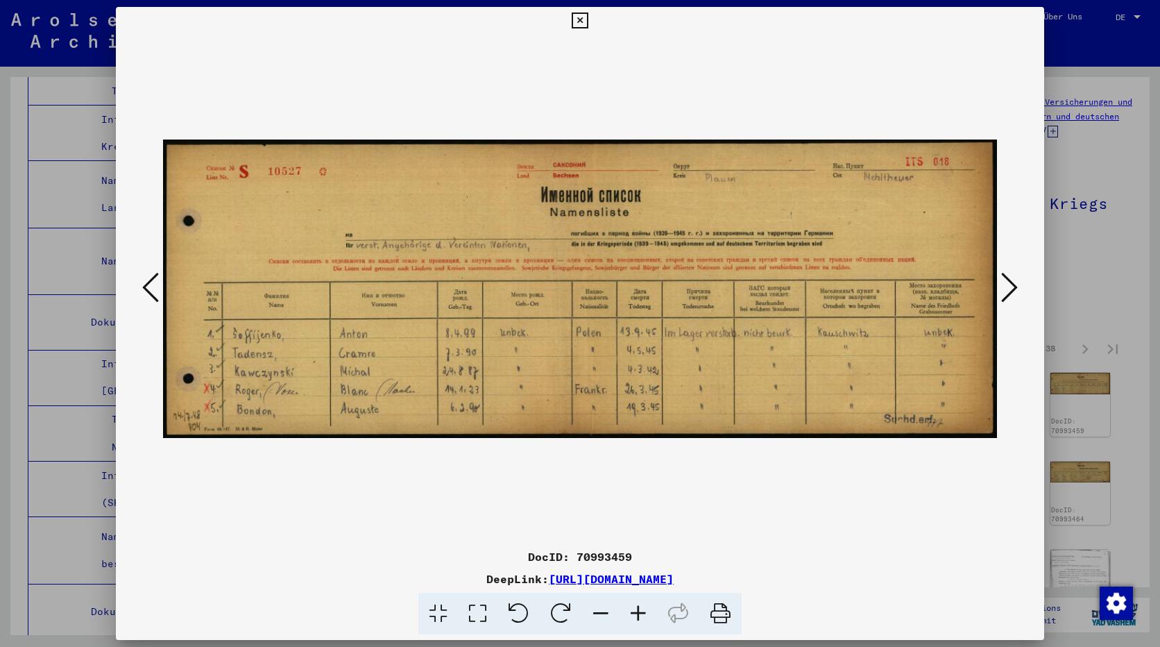
click at [1009, 282] on icon at bounding box center [1009, 287] width 17 height 33
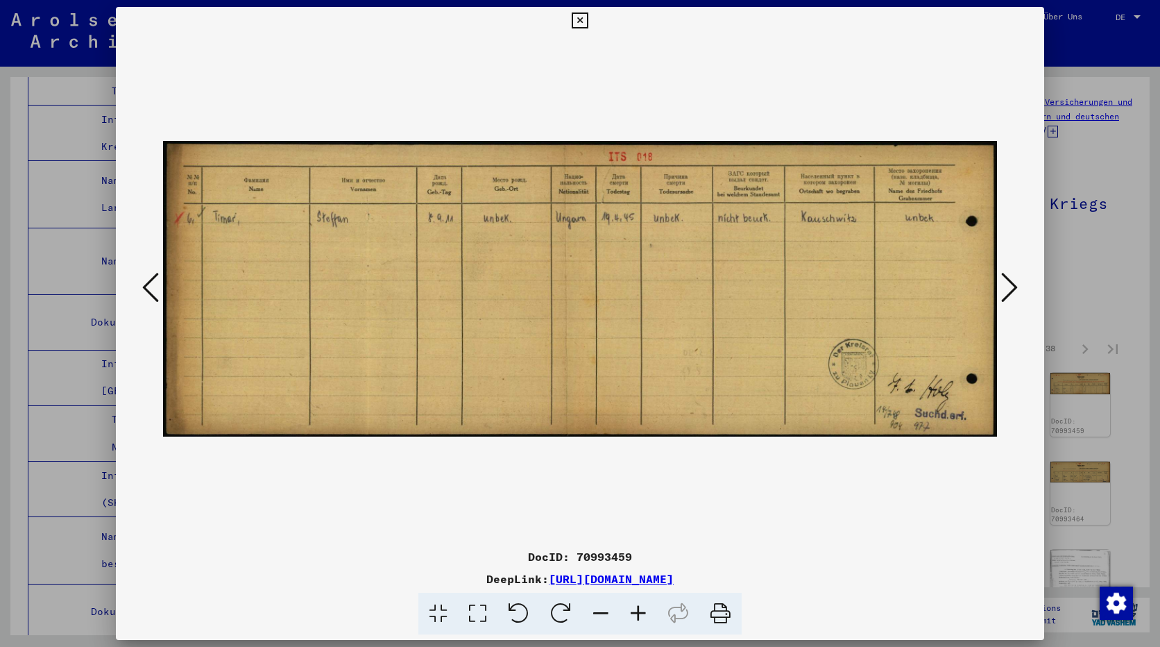
click at [1009, 282] on icon at bounding box center [1009, 287] width 17 height 33
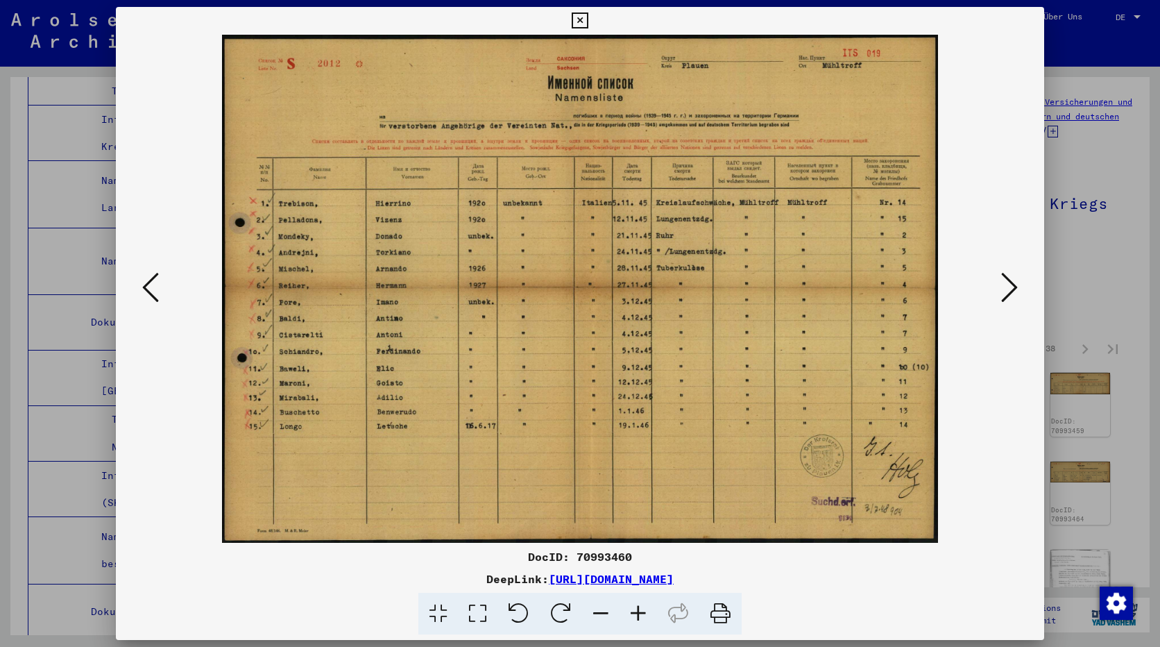
click at [1009, 282] on icon at bounding box center [1009, 287] width 17 height 33
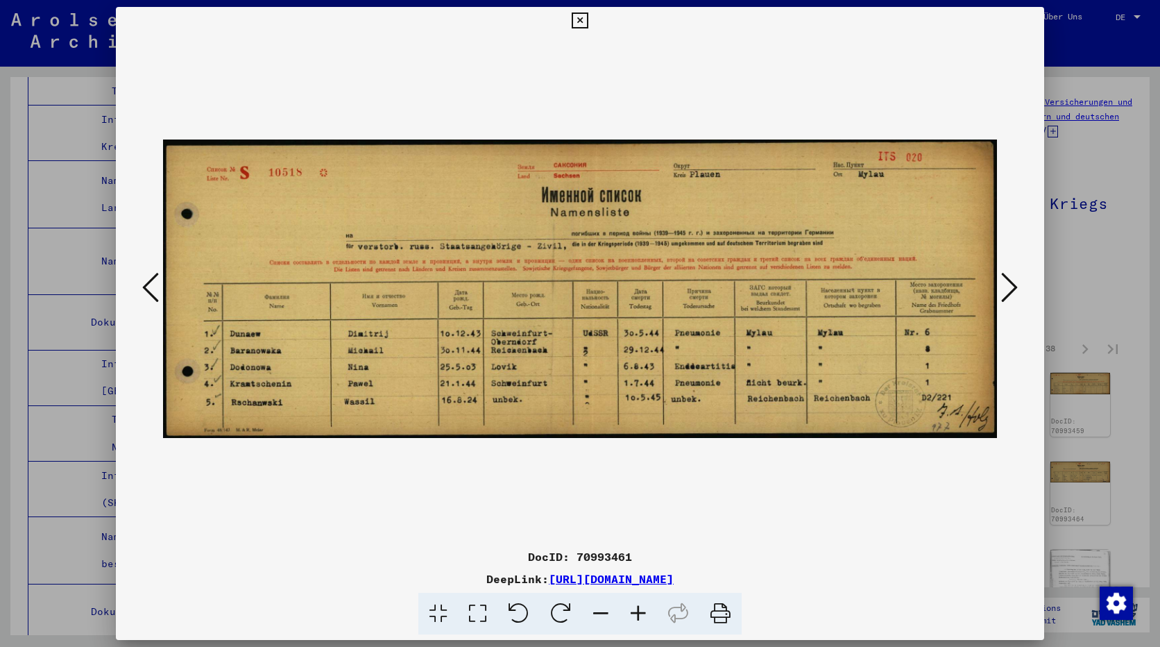
click at [1009, 282] on icon at bounding box center [1009, 287] width 17 height 33
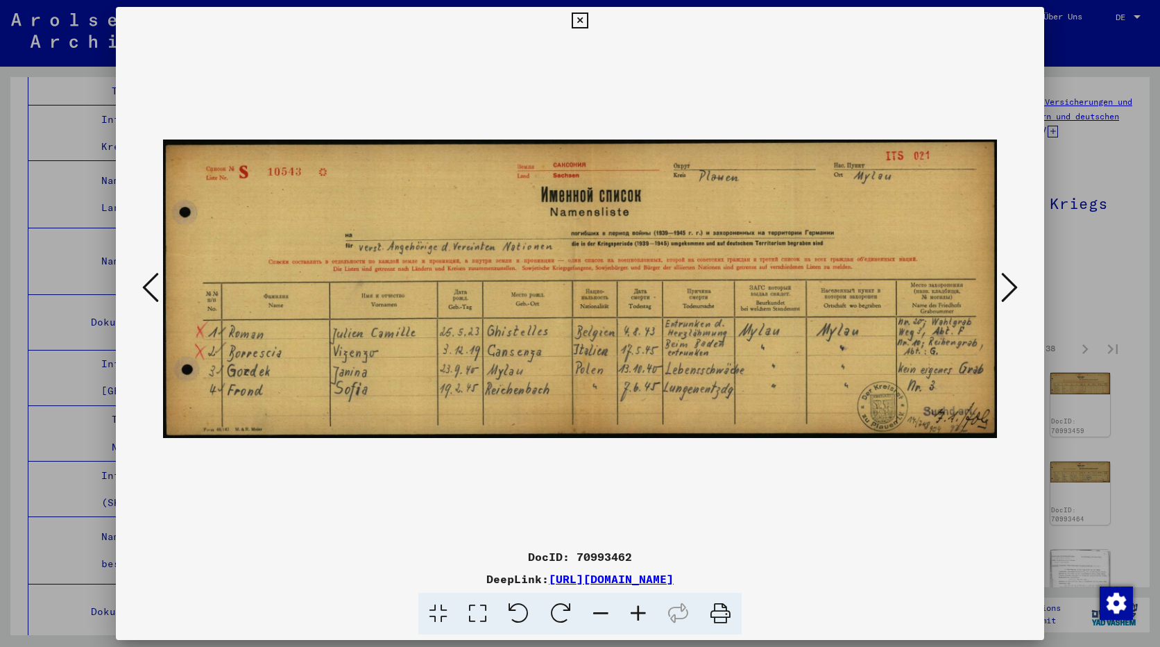
click at [1009, 282] on icon at bounding box center [1009, 287] width 17 height 33
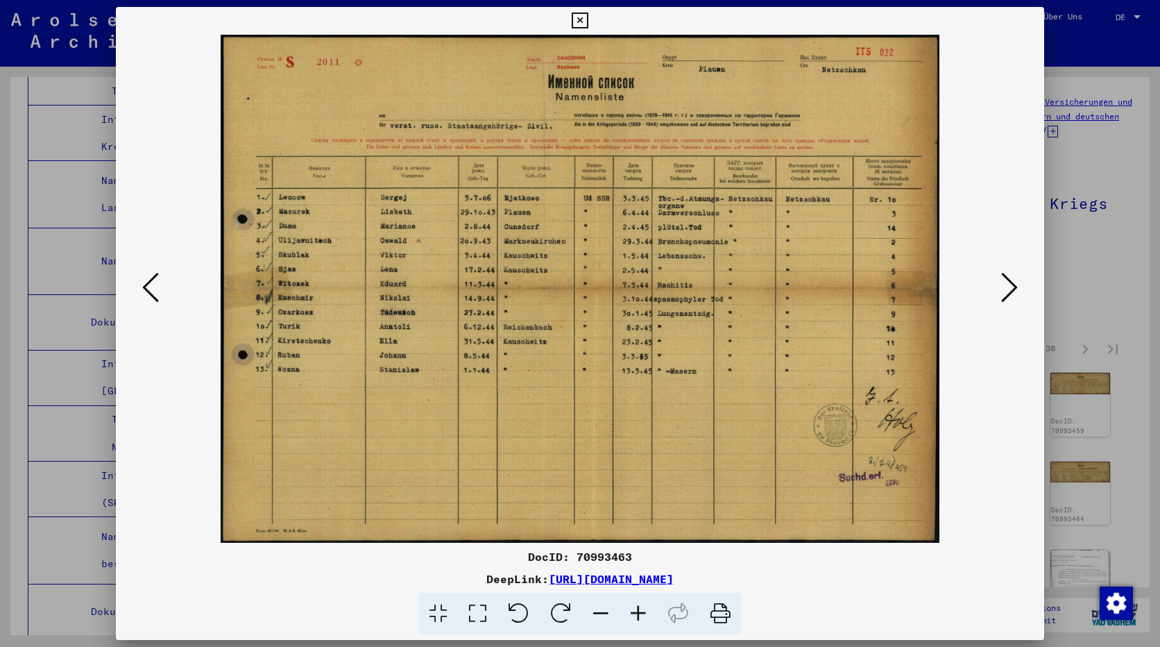
click at [1009, 282] on icon at bounding box center [1009, 287] width 17 height 33
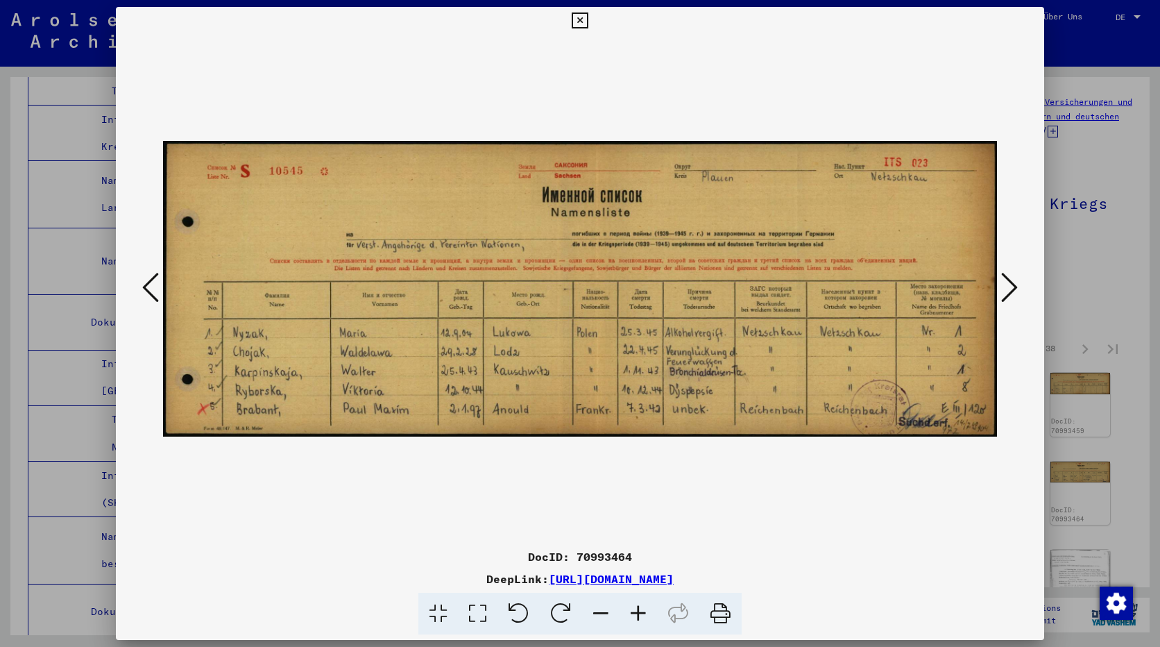
click at [1009, 282] on icon at bounding box center [1009, 287] width 17 height 33
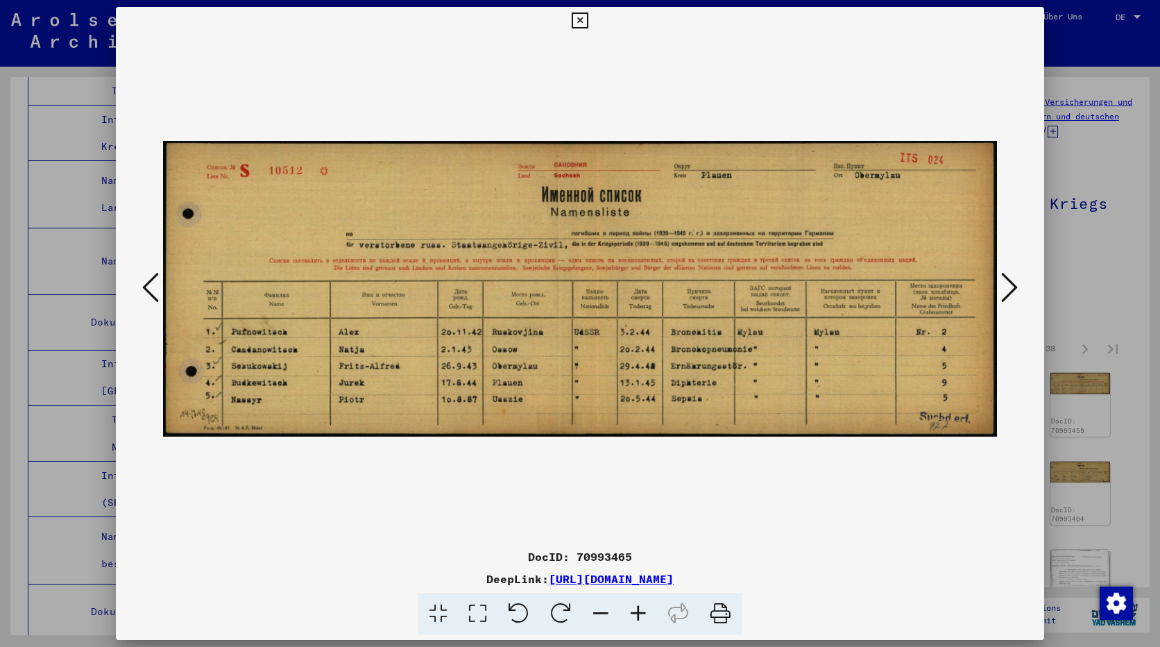
click at [1009, 282] on icon at bounding box center [1009, 287] width 17 height 33
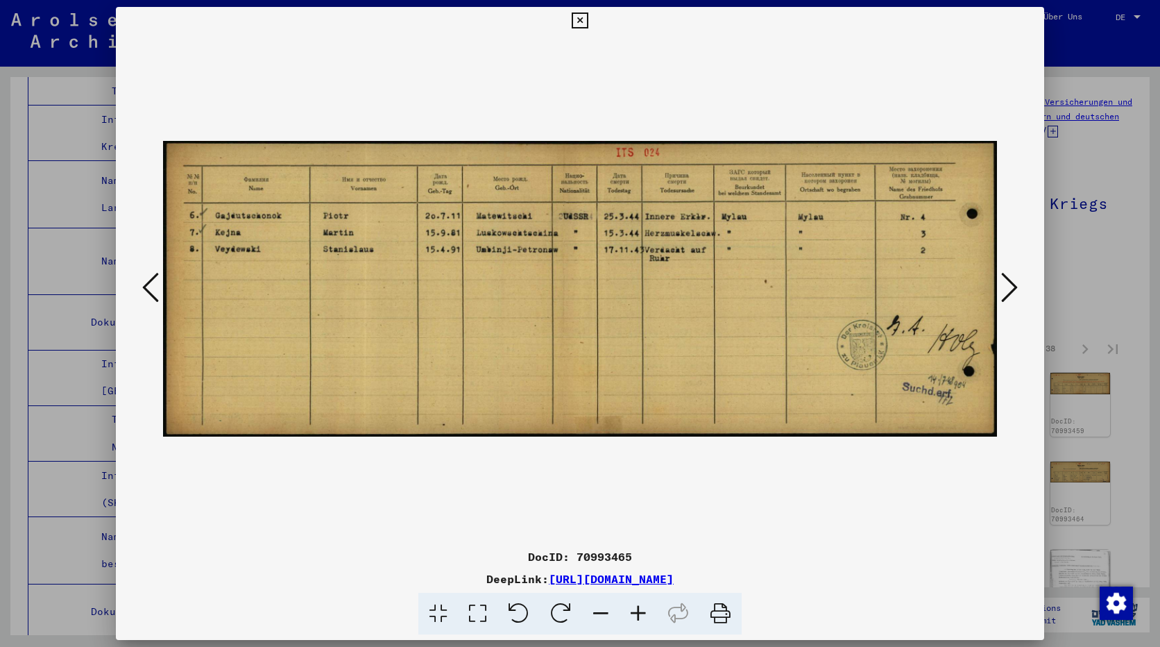
click at [1009, 282] on icon at bounding box center [1009, 287] width 17 height 33
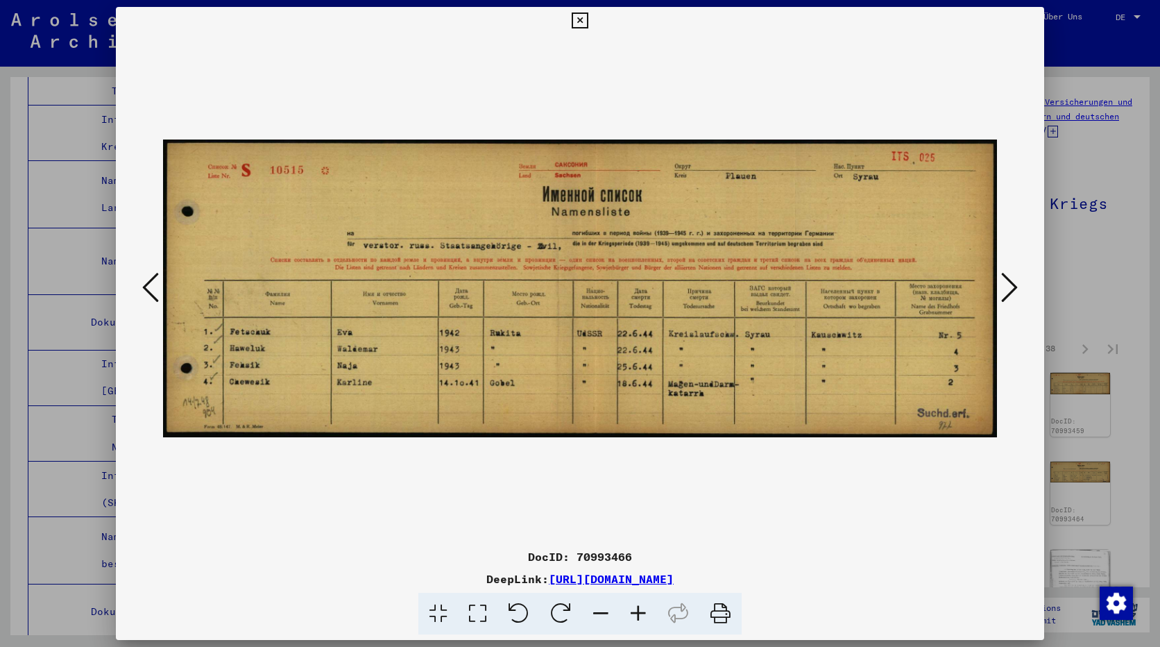
click at [1009, 280] on icon at bounding box center [1009, 287] width 17 height 33
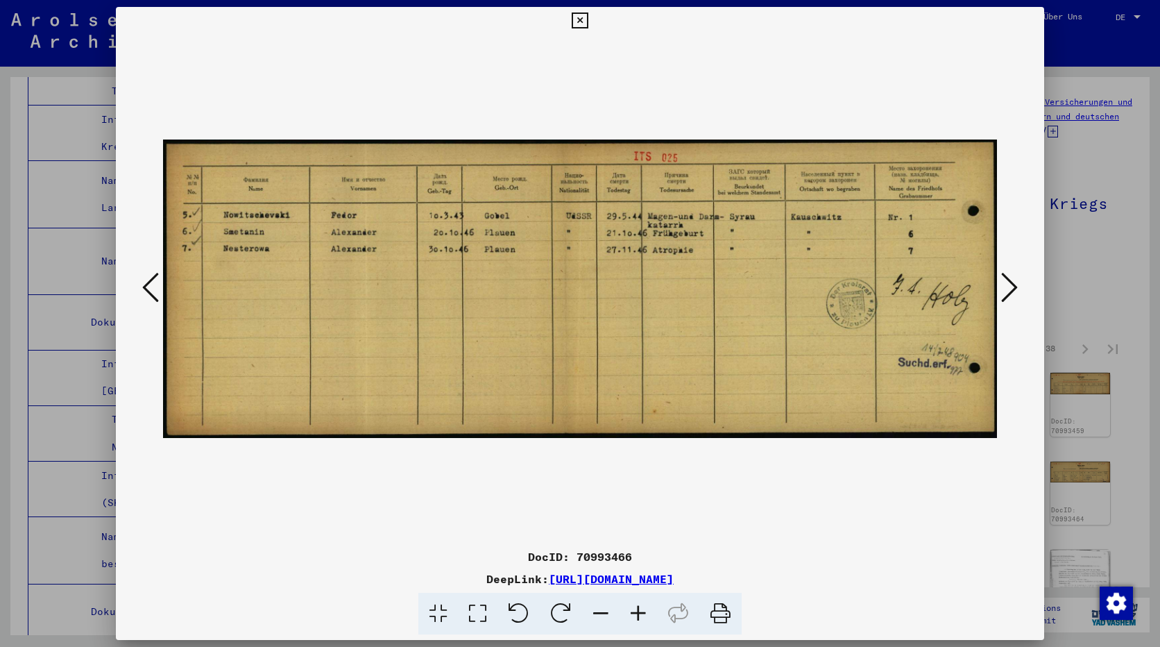
click at [1009, 280] on icon at bounding box center [1009, 287] width 17 height 33
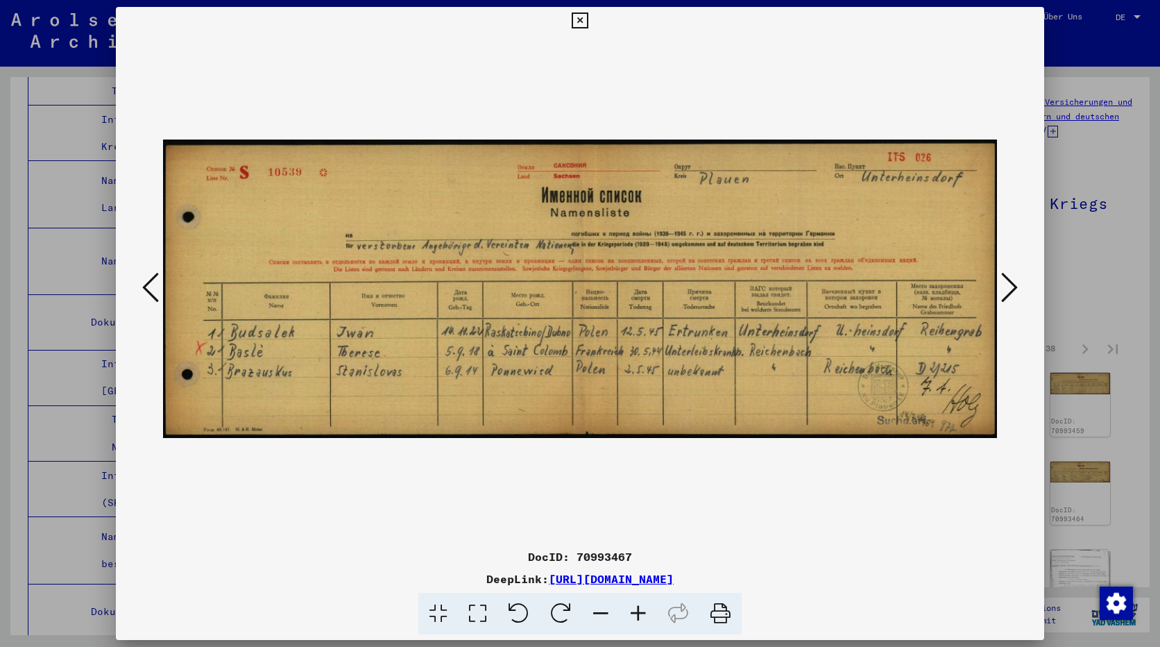
click at [1009, 280] on icon at bounding box center [1009, 287] width 17 height 33
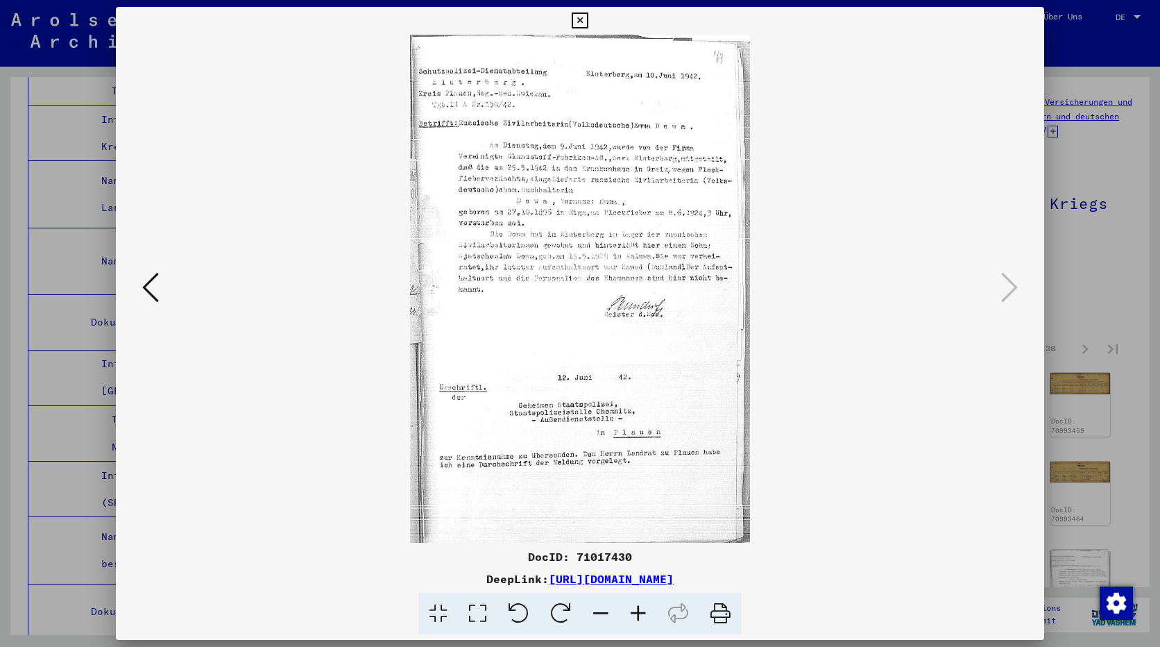
click at [1110, 281] on div at bounding box center [580, 323] width 1160 height 647
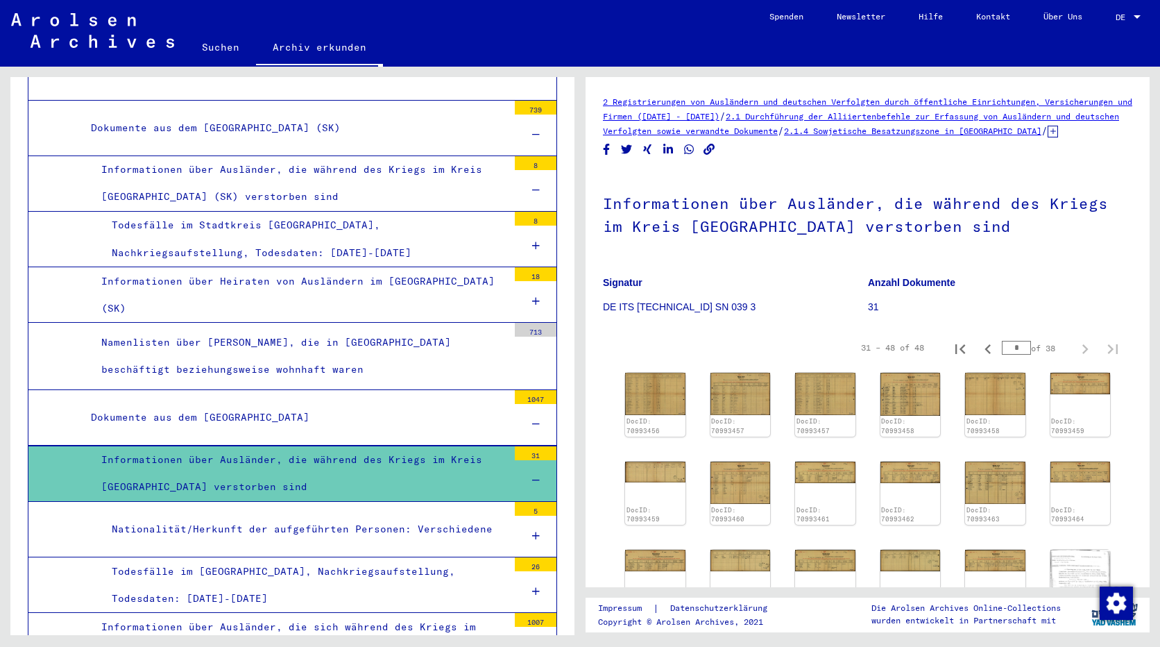
scroll to position [13243, 0]
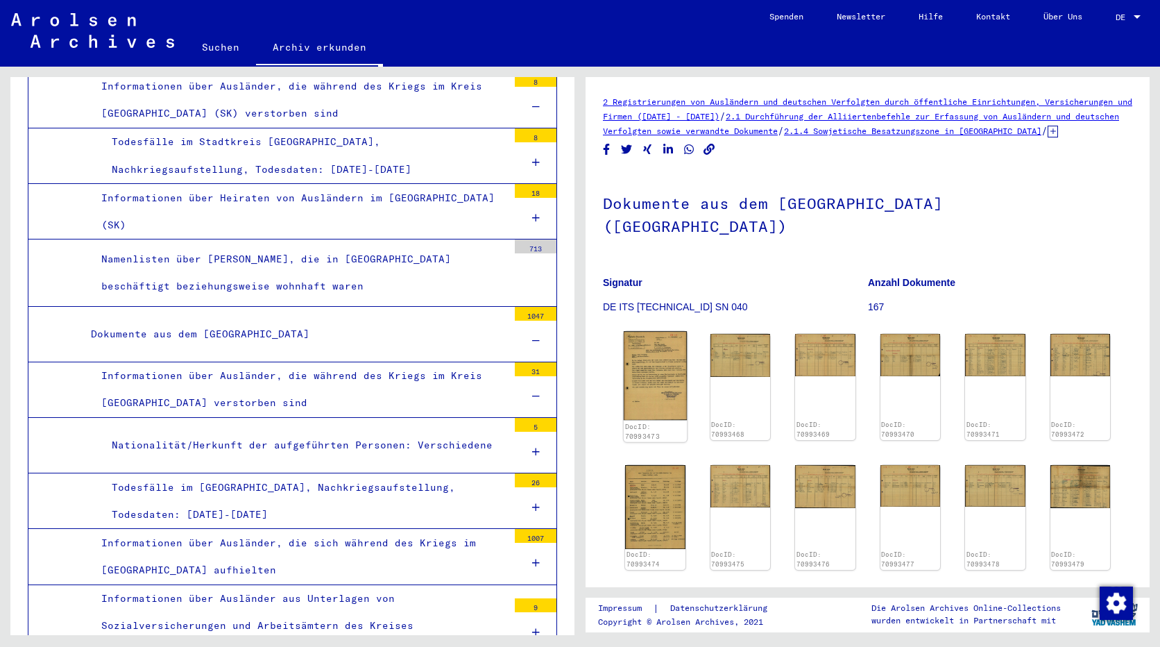
click at [643, 387] on img at bounding box center [655, 375] width 63 height 89
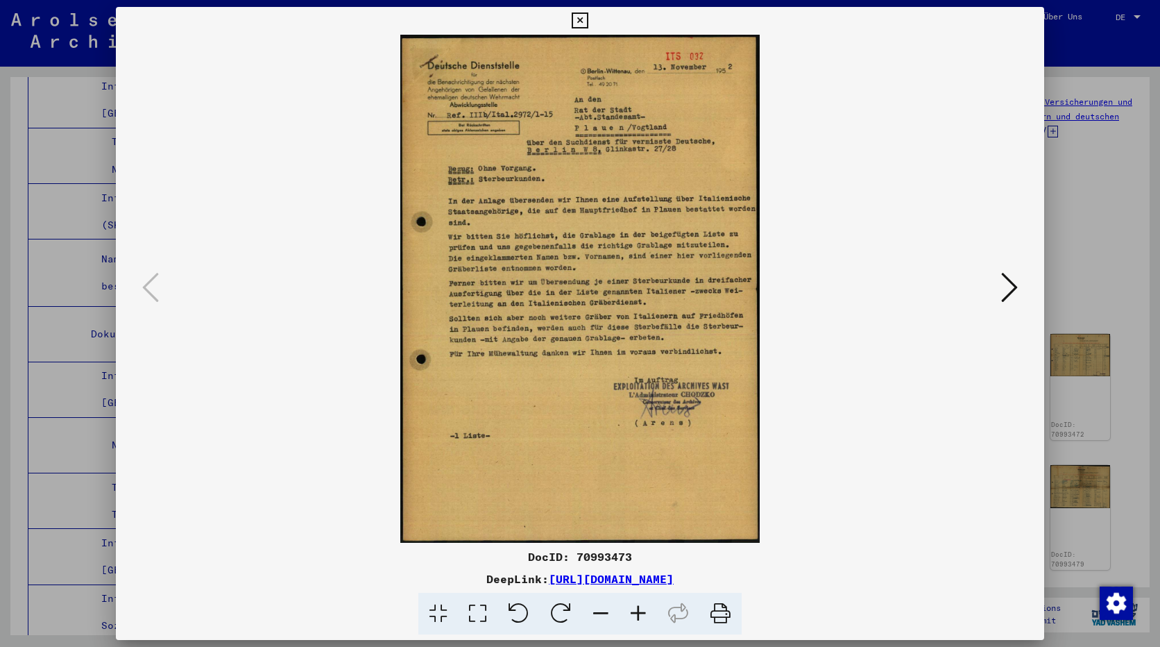
click at [1004, 282] on icon at bounding box center [1009, 287] width 17 height 33
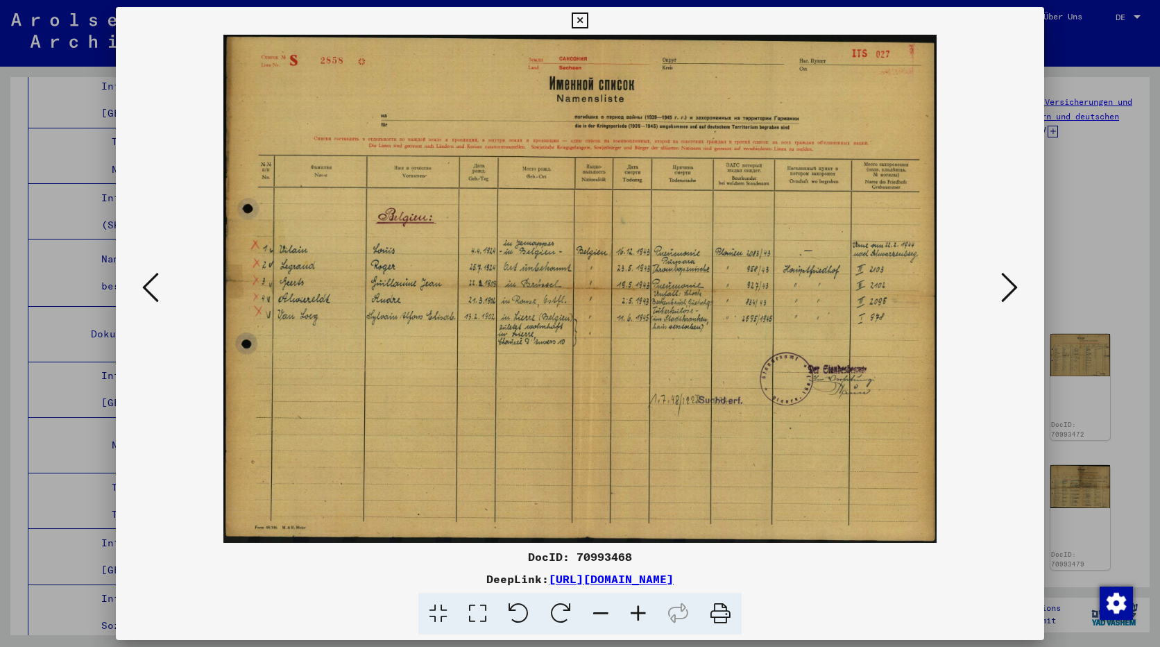
click at [1004, 282] on icon at bounding box center [1009, 287] width 17 height 33
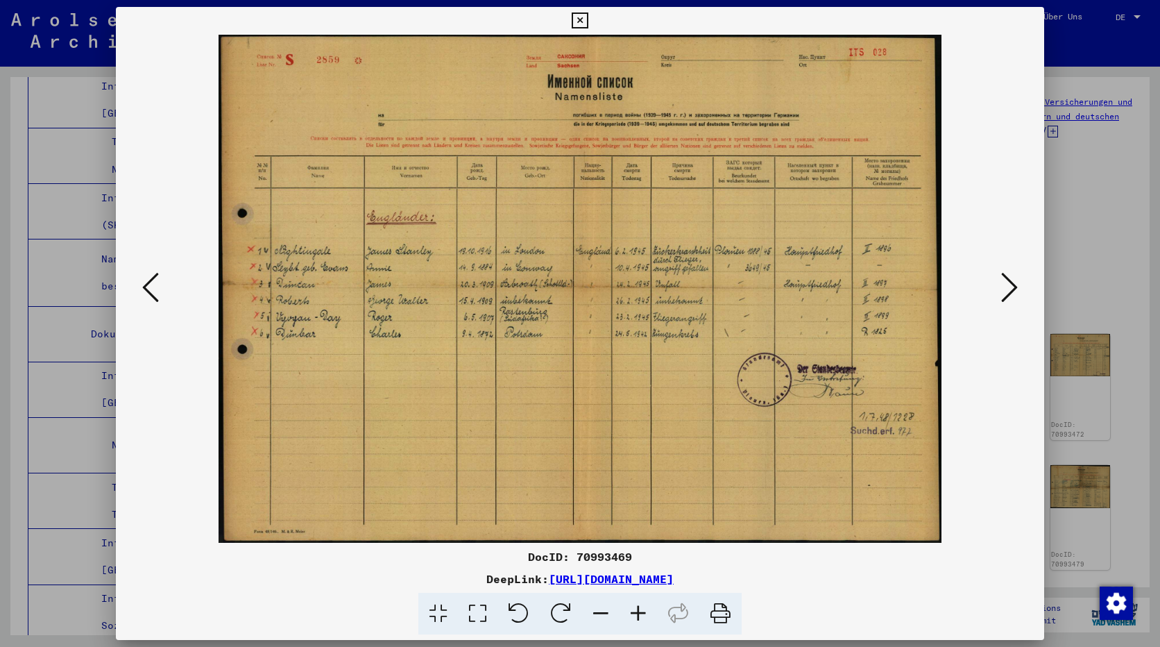
click at [1004, 282] on icon at bounding box center [1009, 287] width 17 height 33
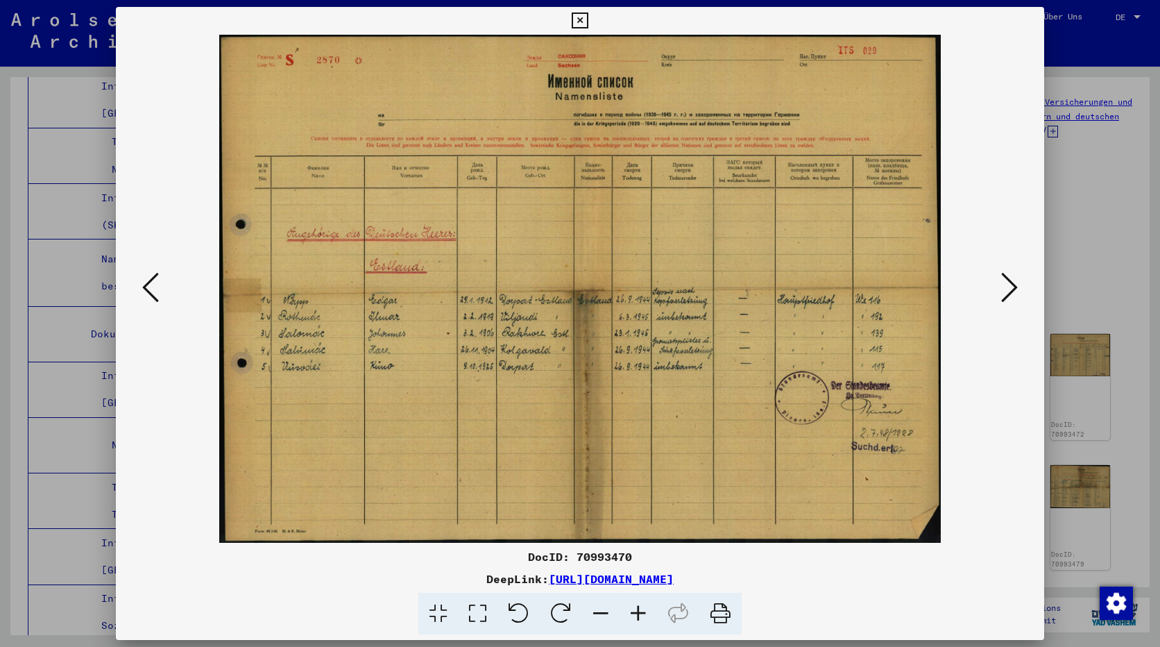
click at [1004, 282] on icon at bounding box center [1009, 287] width 17 height 33
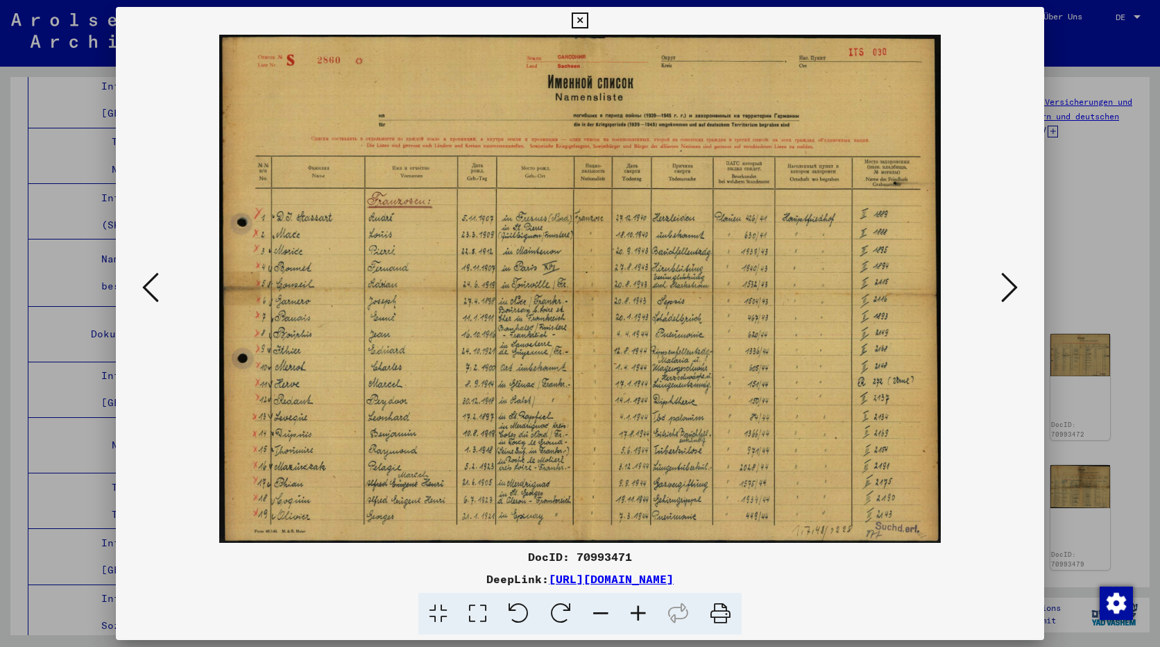
click at [1004, 282] on icon at bounding box center [1009, 287] width 17 height 33
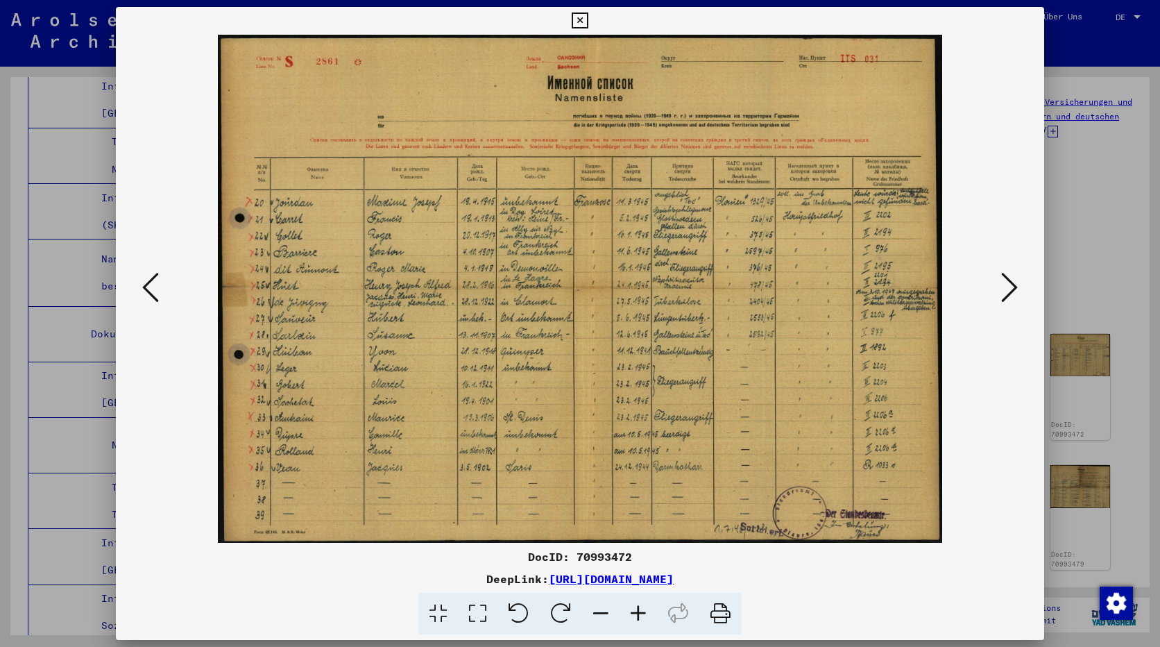
click at [1004, 282] on icon at bounding box center [1009, 287] width 17 height 33
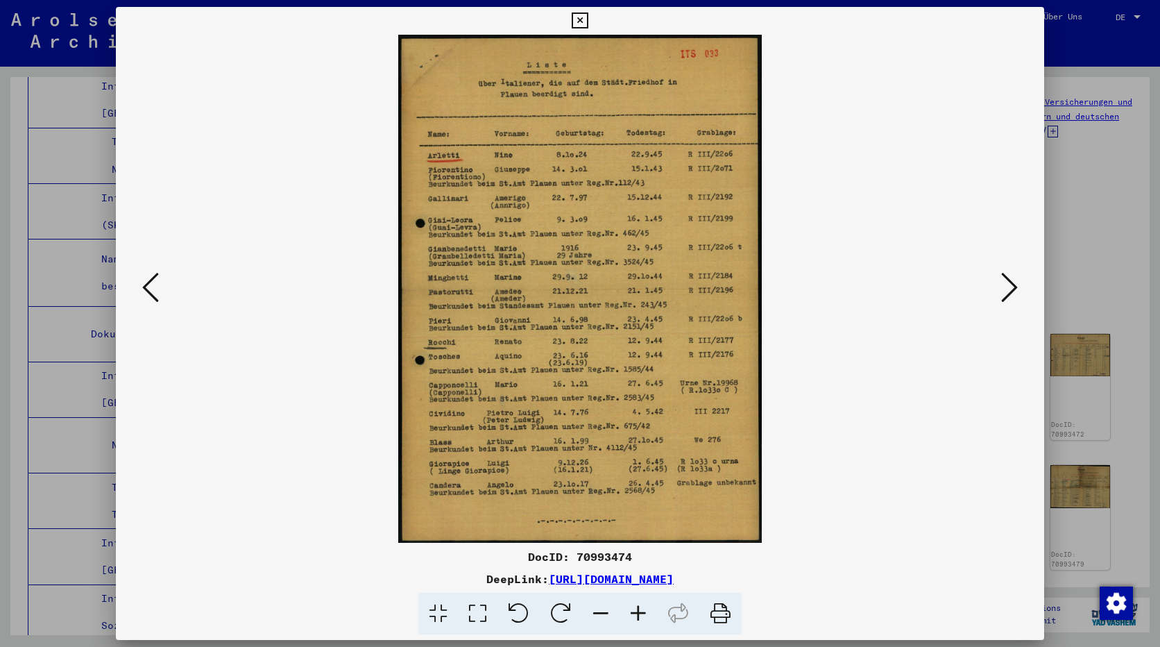
click at [1004, 282] on icon at bounding box center [1009, 287] width 17 height 33
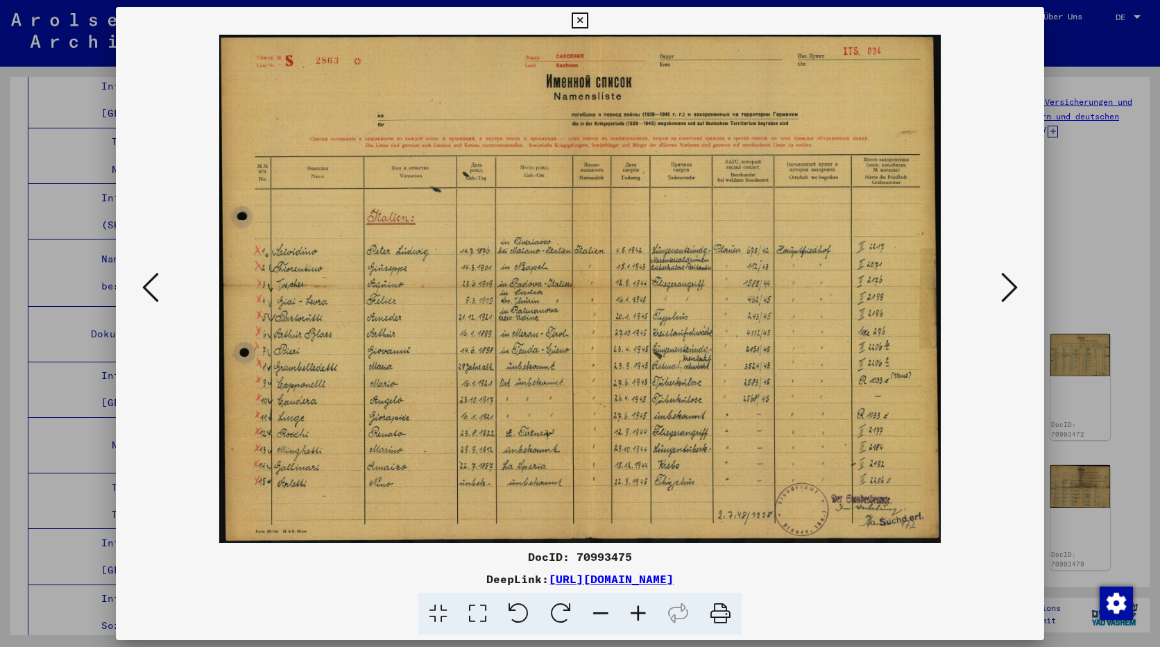
click at [1004, 282] on icon at bounding box center [1009, 287] width 17 height 33
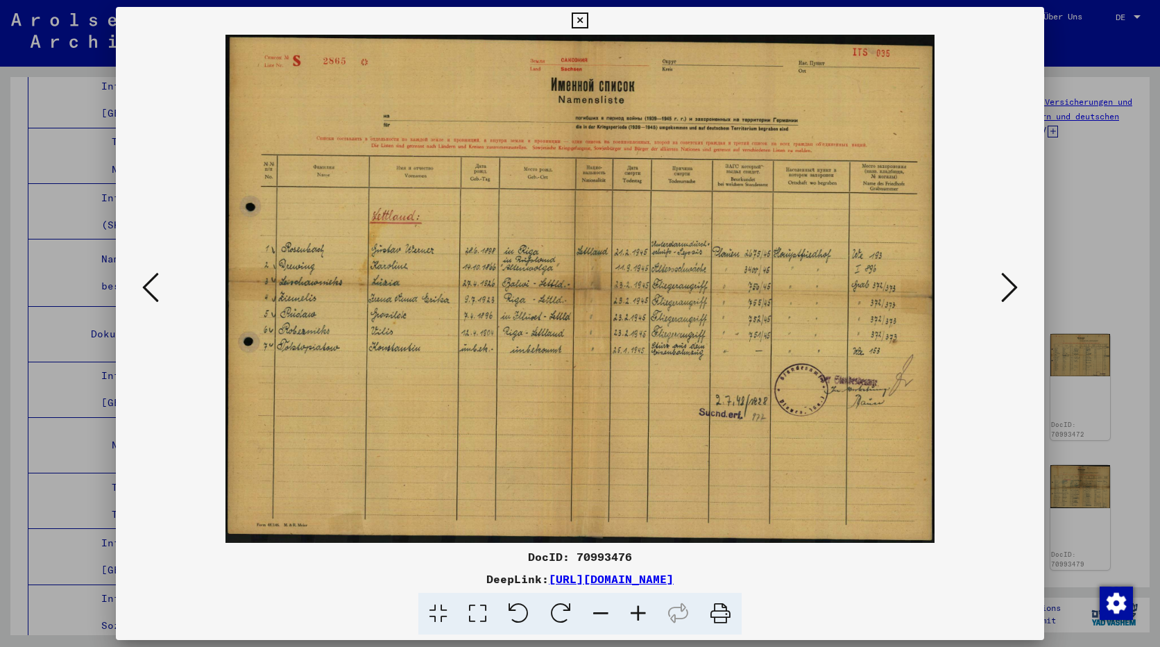
click at [1004, 282] on icon at bounding box center [1009, 287] width 17 height 33
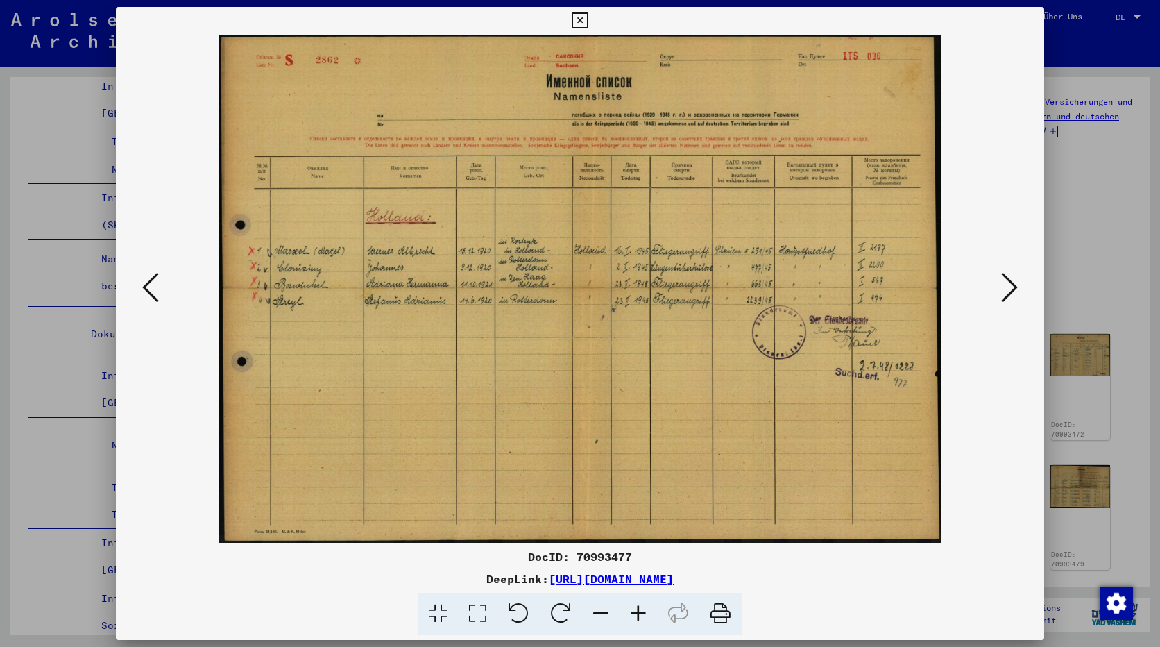
click at [1004, 283] on icon at bounding box center [1009, 287] width 17 height 33
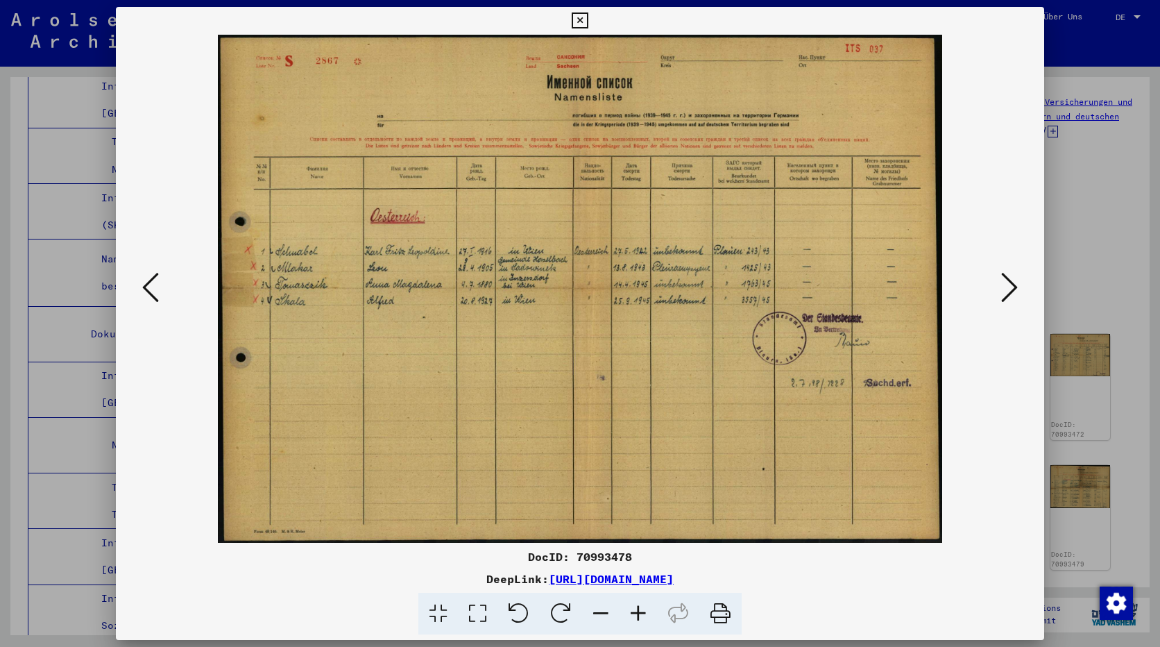
click at [1005, 283] on icon at bounding box center [1009, 287] width 17 height 33
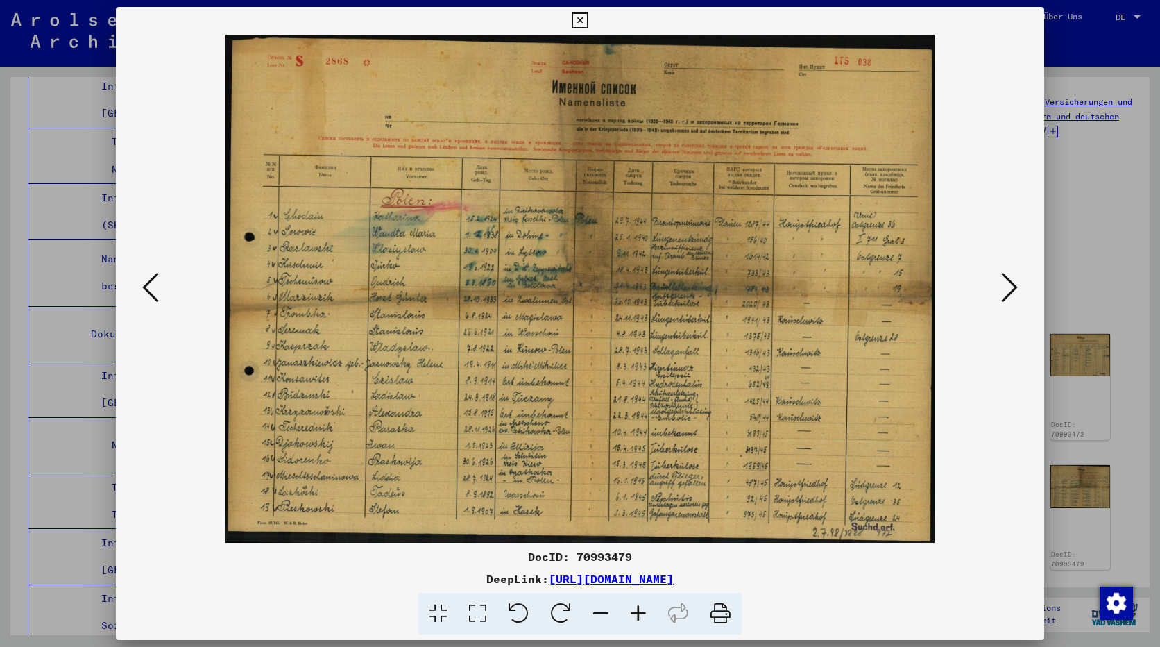
click at [632, 613] on icon at bounding box center [638, 614] width 37 height 42
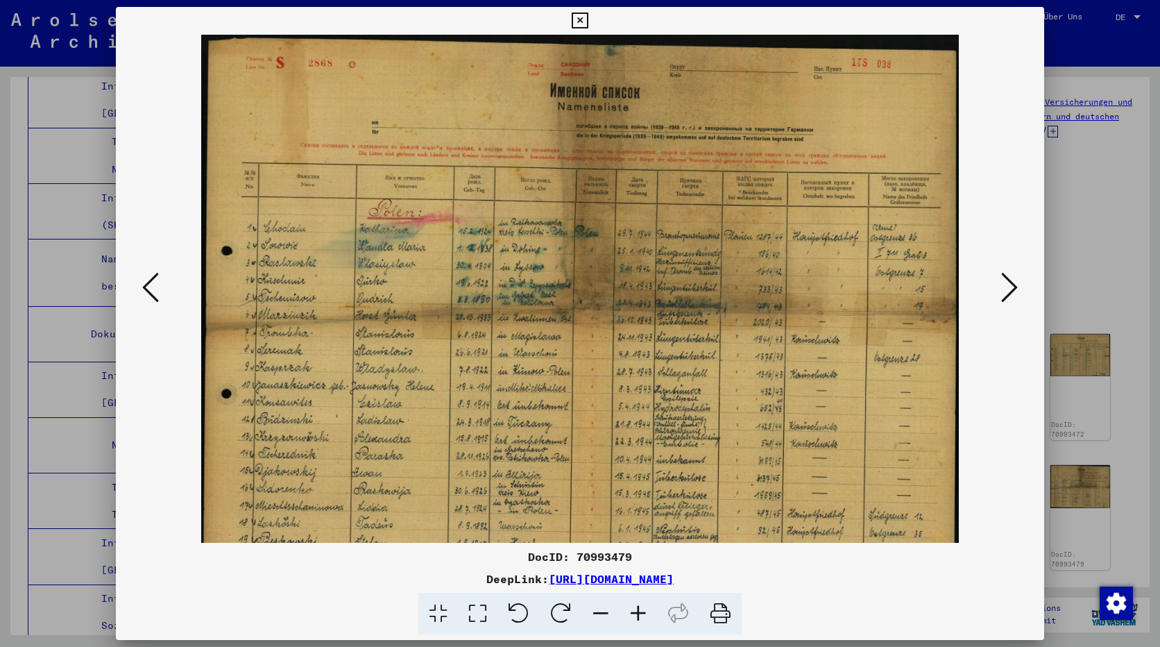
click at [632, 614] on icon at bounding box center [638, 614] width 37 height 42
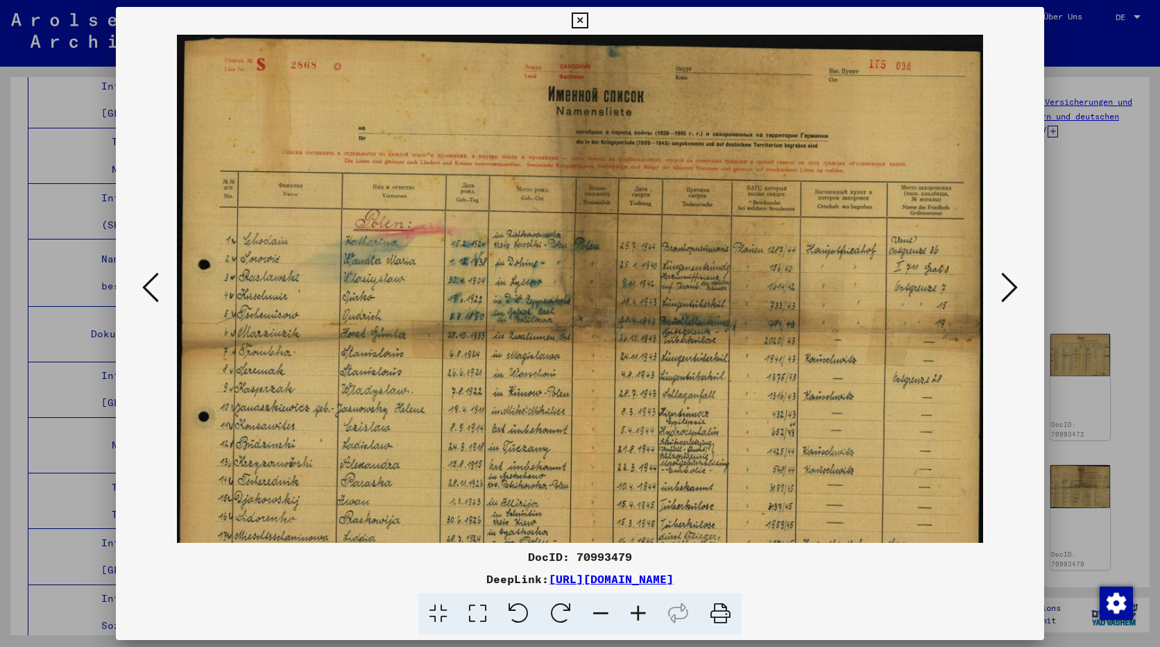
click at [632, 614] on icon at bounding box center [638, 614] width 37 height 42
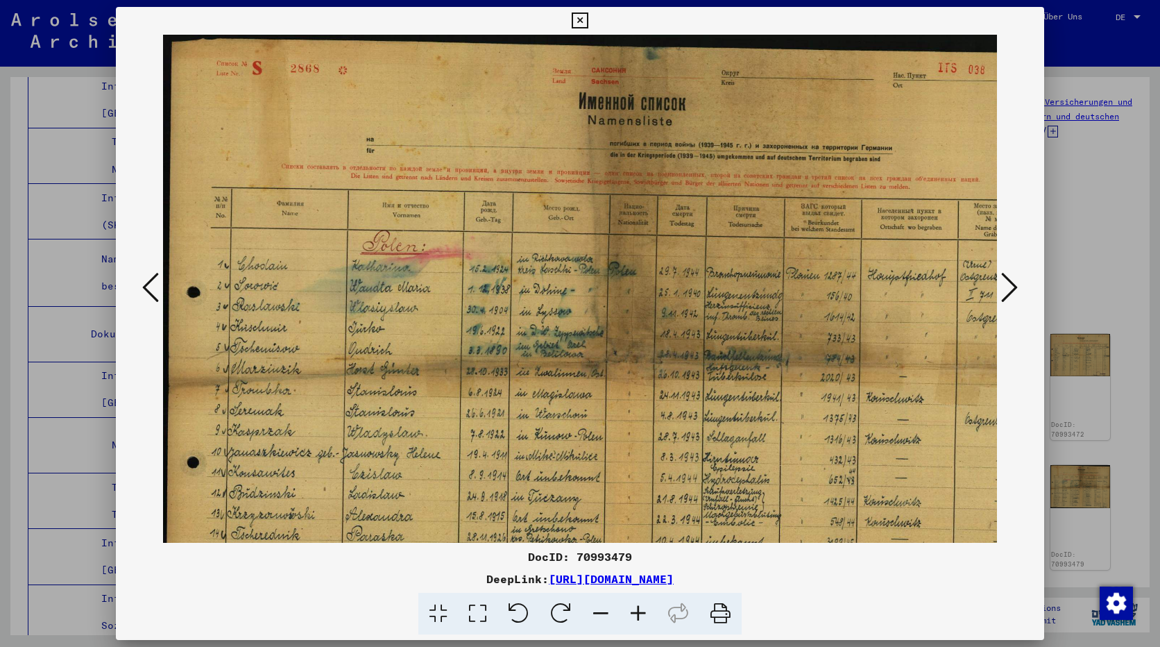
click at [632, 615] on icon at bounding box center [638, 614] width 37 height 42
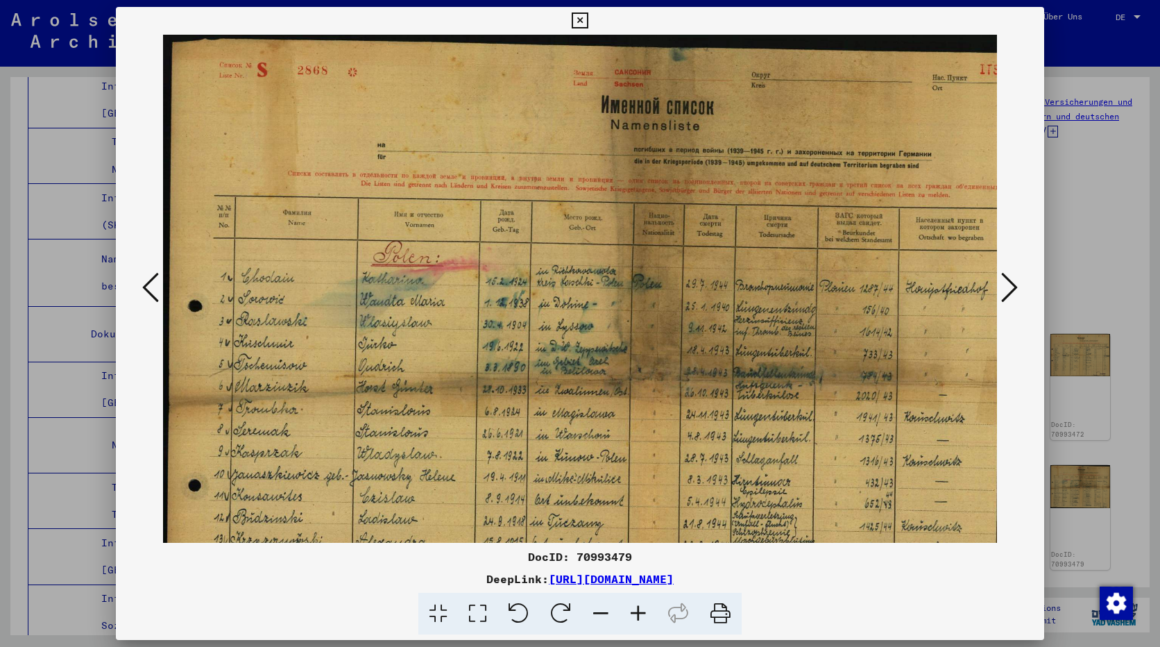
click at [632, 616] on icon at bounding box center [638, 614] width 37 height 42
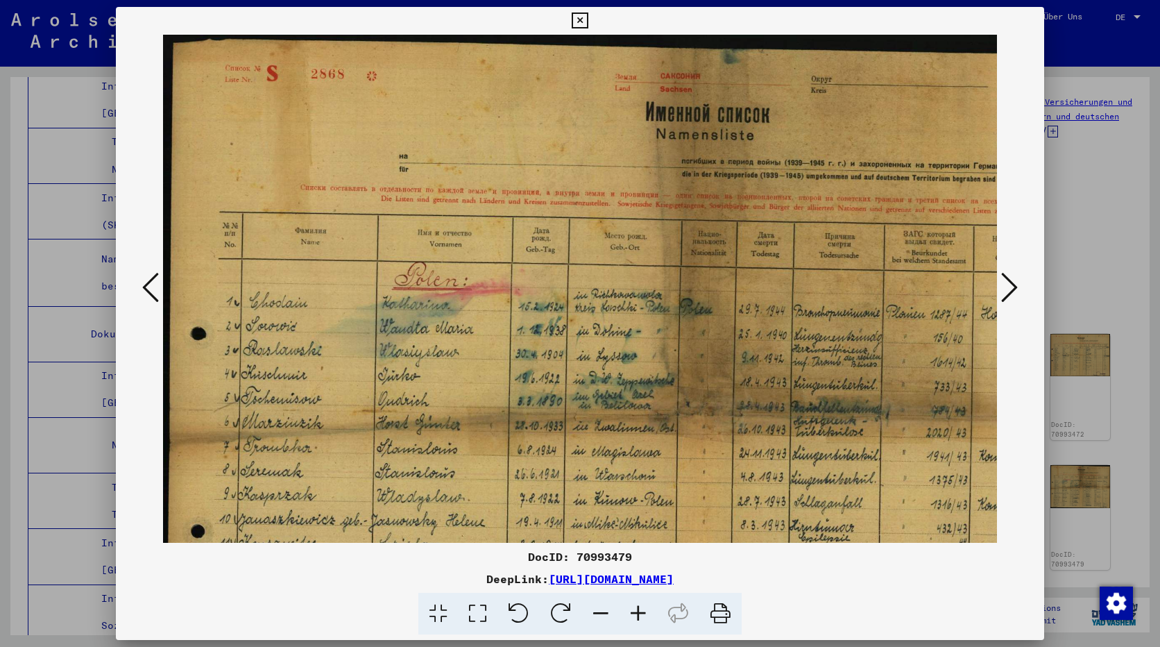
click at [632, 616] on icon at bounding box center [638, 614] width 37 height 42
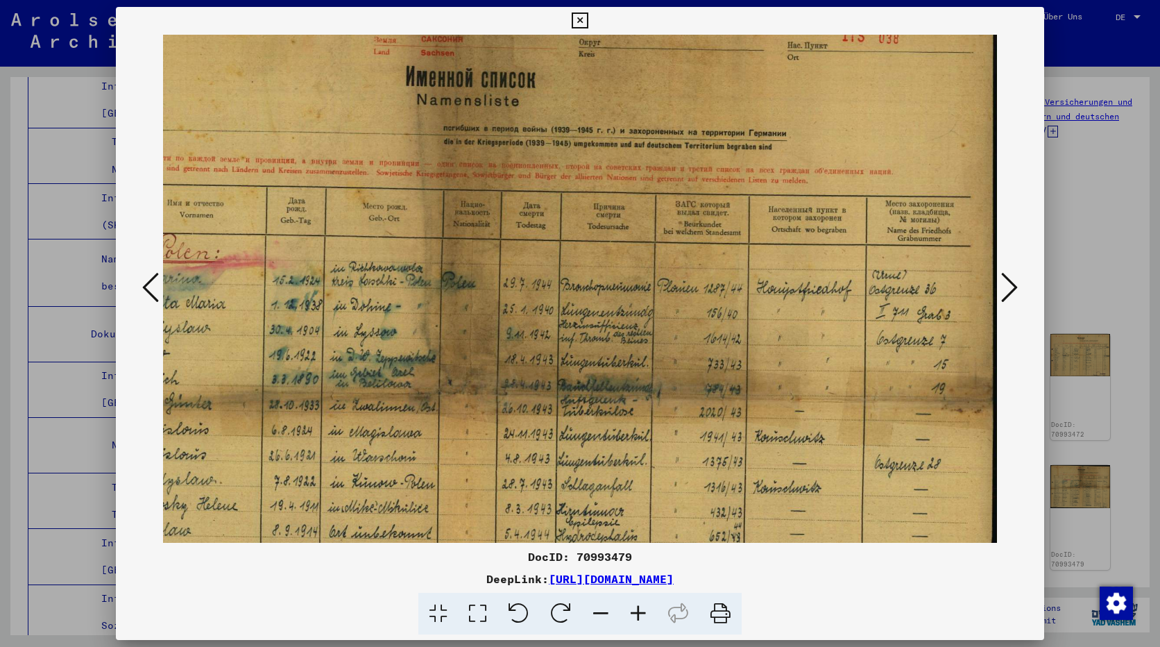
scroll to position [42, 262]
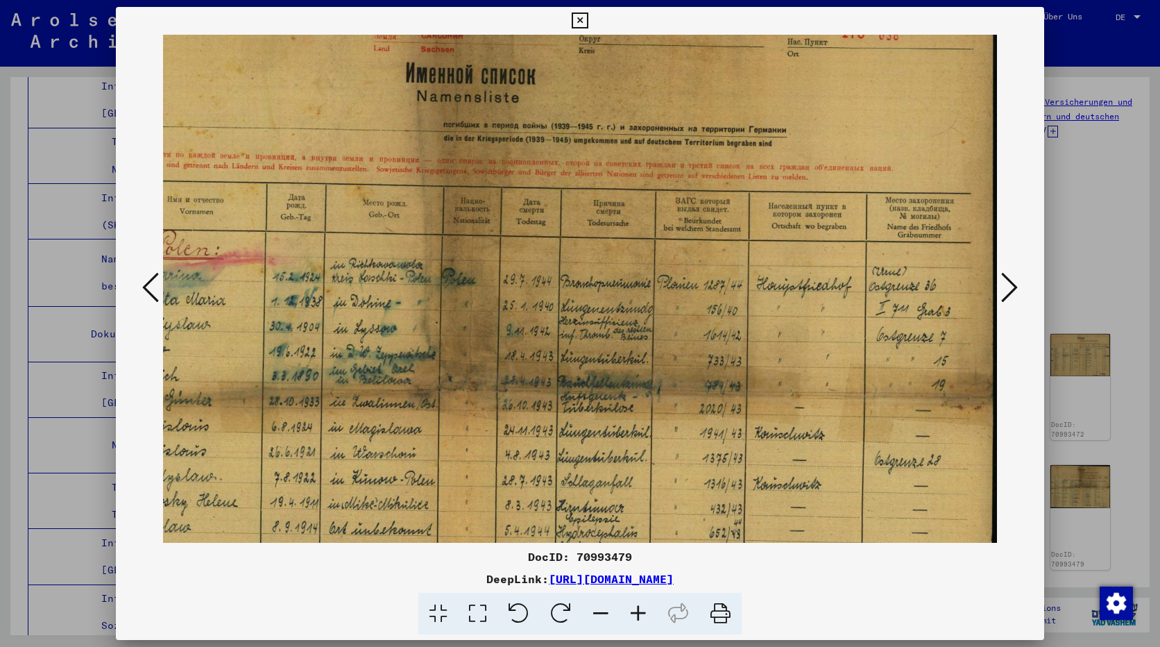
drag, startPoint x: 852, startPoint y: 436, endPoint x: 409, endPoint y: 394, distance: 444.1
click at [409, 394] on img at bounding box center [449, 385] width 1097 height 786
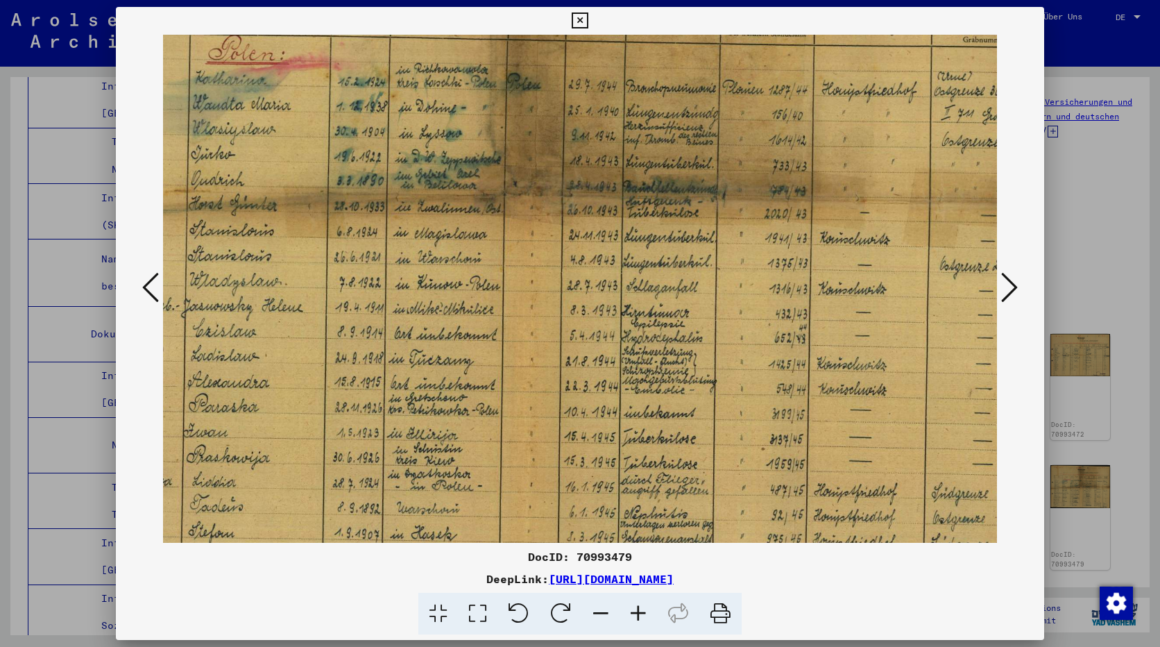
scroll to position [0, 182]
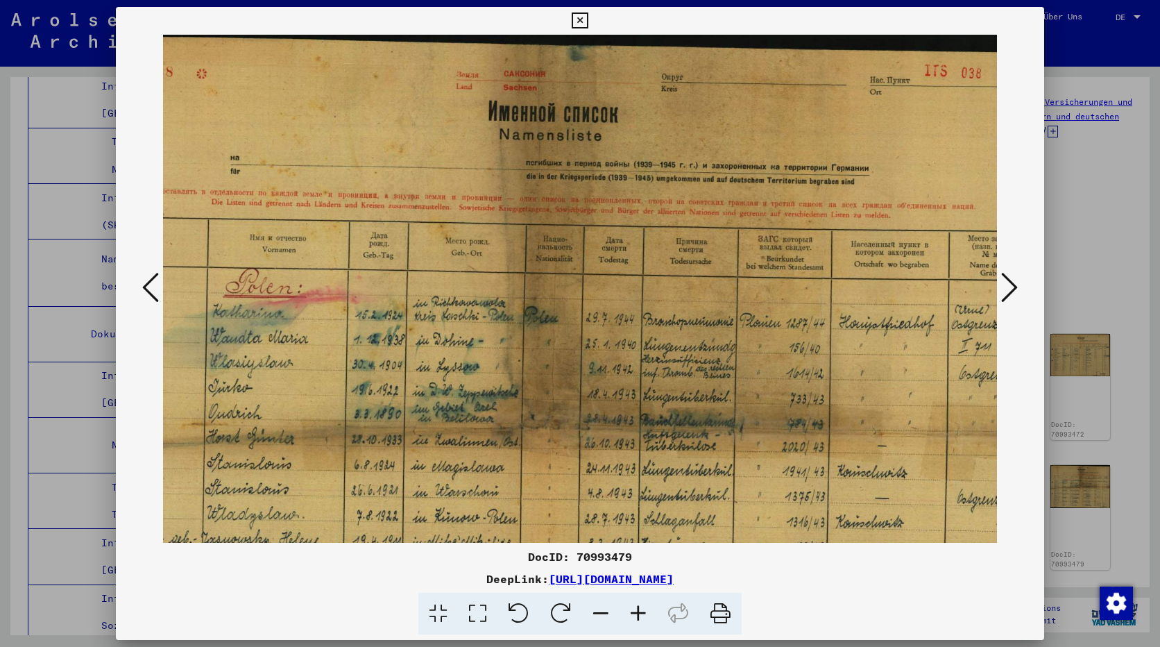
drag, startPoint x: 710, startPoint y: 469, endPoint x: 791, endPoint y: 476, distance: 80.8
click at [791, 476] on img at bounding box center [531, 424] width 1097 height 786
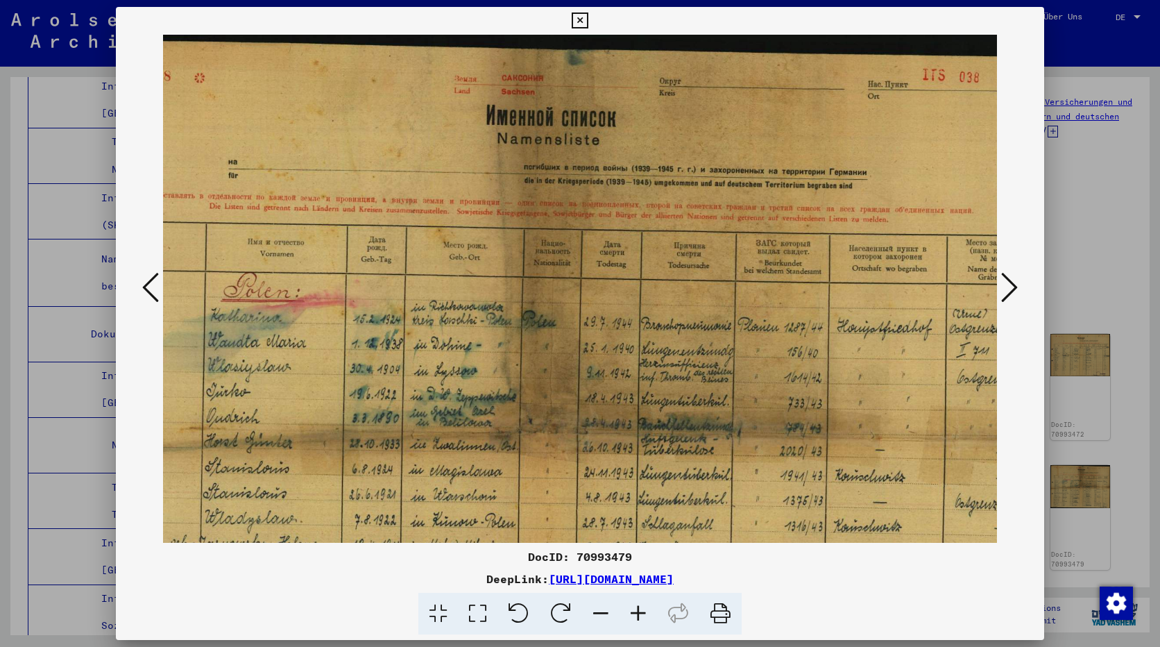
click at [1078, 223] on div at bounding box center [580, 323] width 1160 height 647
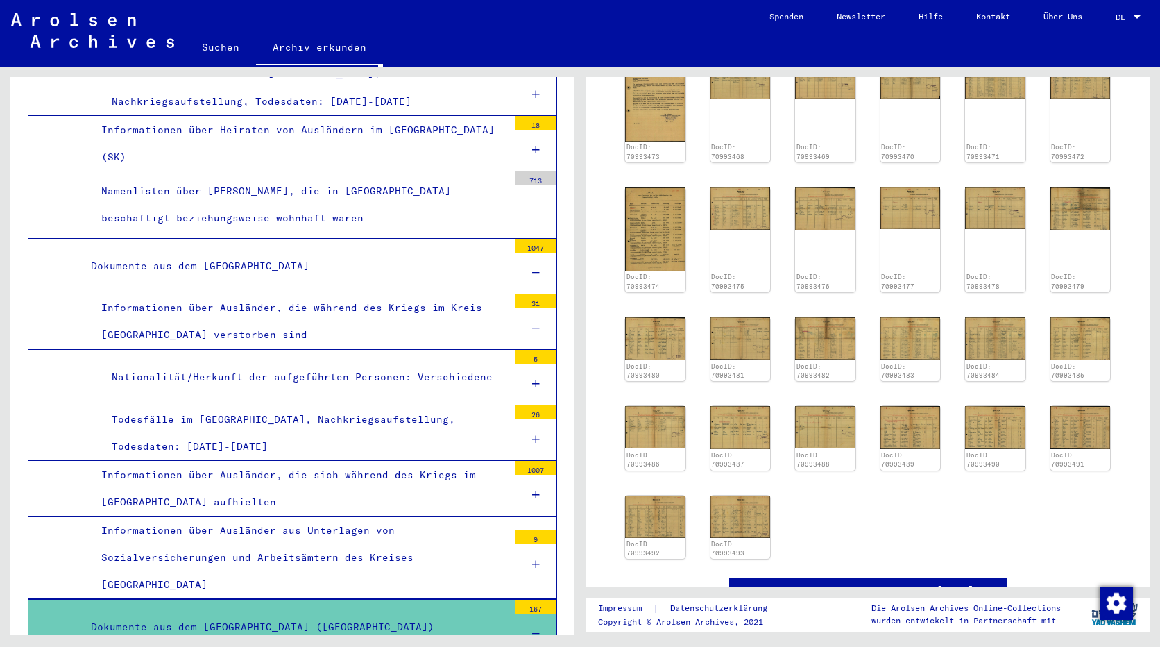
scroll to position [13312, 0]
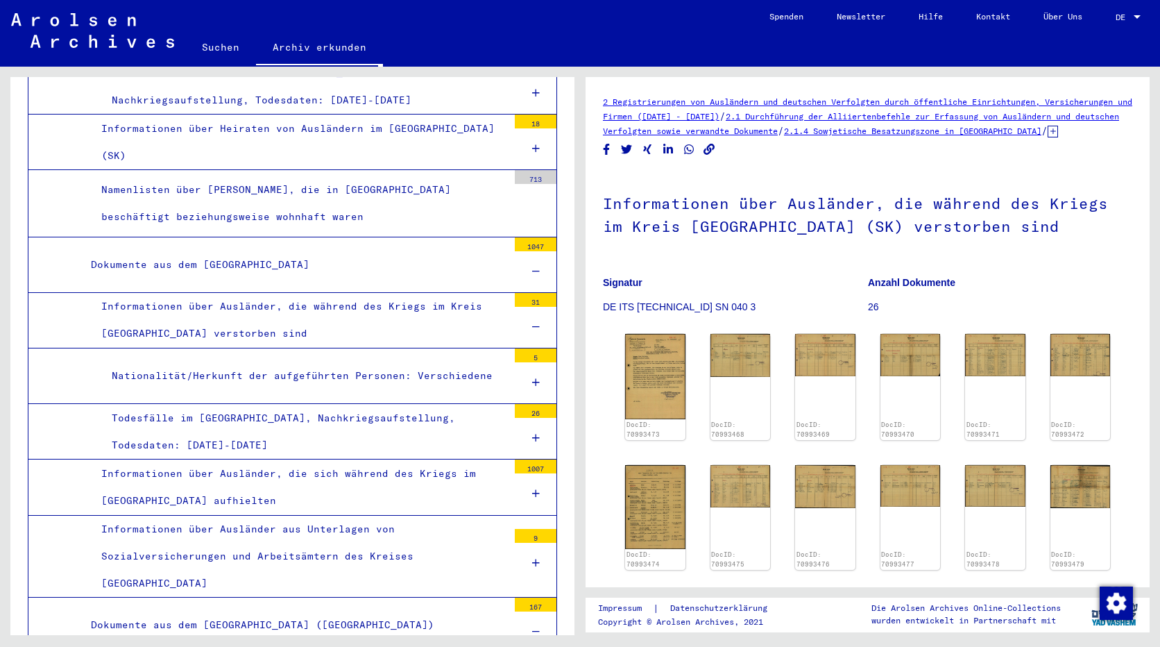
click at [278, 293] on div "Informationen über Ausländer, die während des Kriegs im Kreis [GEOGRAPHIC_DATA]…" at bounding box center [299, 320] width 417 height 54
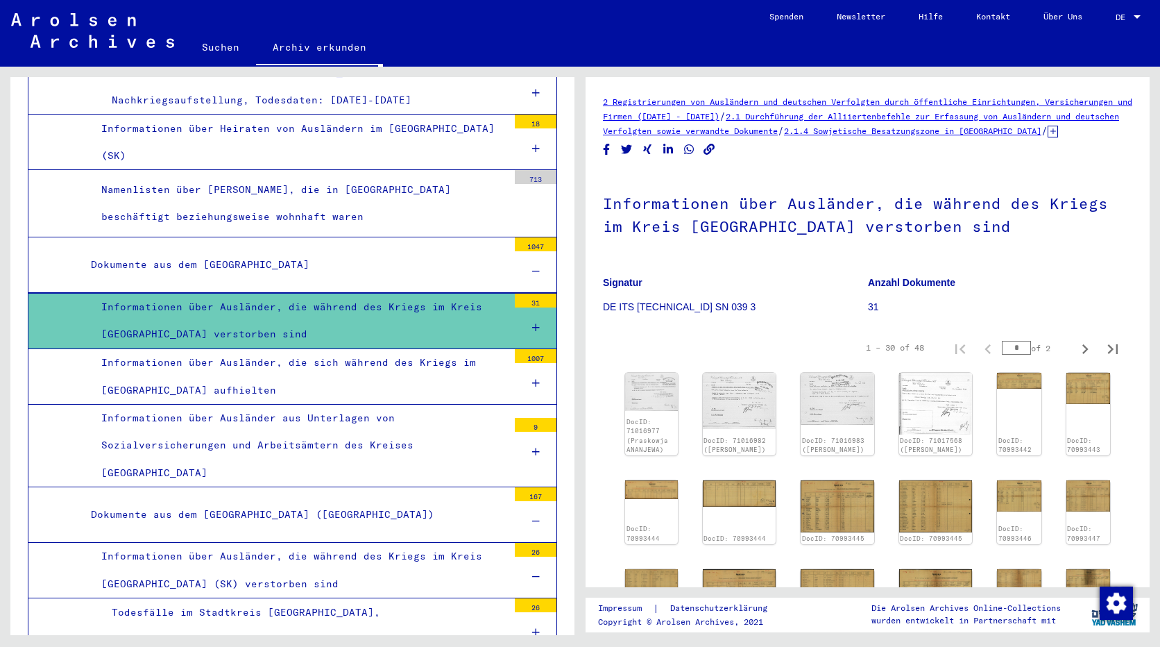
click at [291, 543] on div "Informationen über Ausländer, die während des Kriegs im Kreis [GEOGRAPHIC_DATA]…" at bounding box center [299, 570] width 417 height 54
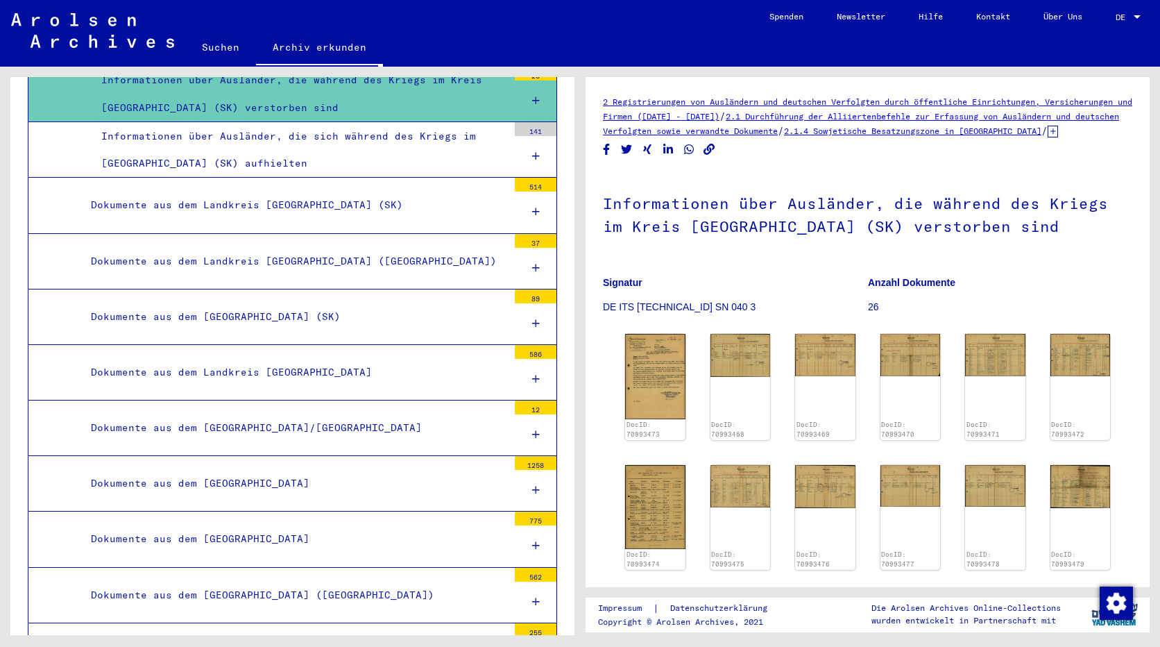
scroll to position [13868, 0]
